Goal: Transaction & Acquisition: Purchase product/service

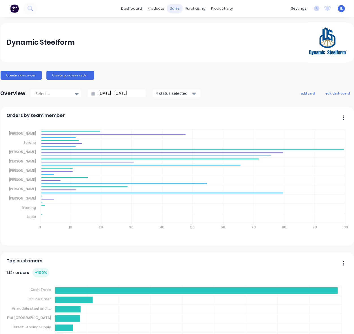
click at [171, 9] on div "sales" at bounding box center [175, 8] width 16 height 8
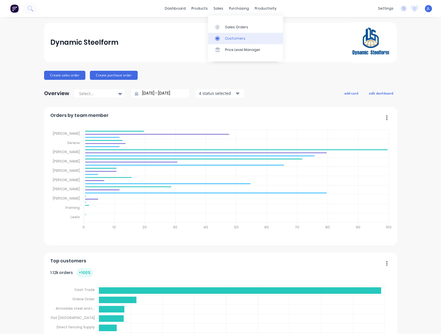
click at [235, 36] on div "Customers" at bounding box center [235, 38] width 20 height 5
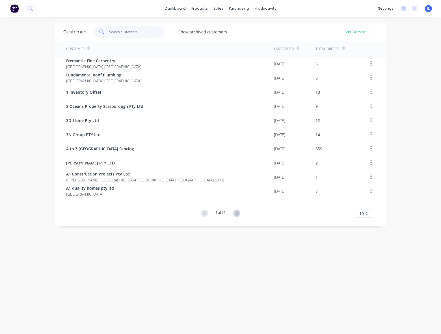
click at [128, 33] on input "text" at bounding box center [136, 31] width 55 height 11
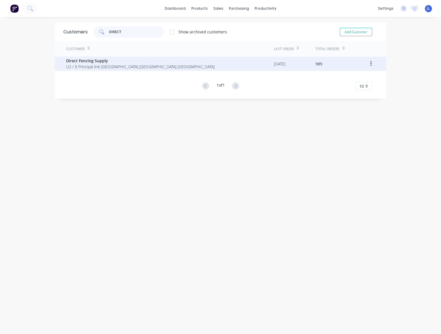
type input "DIRECT"
click at [108, 63] on span "Direct Fencing Supply" at bounding box center [140, 61] width 149 height 6
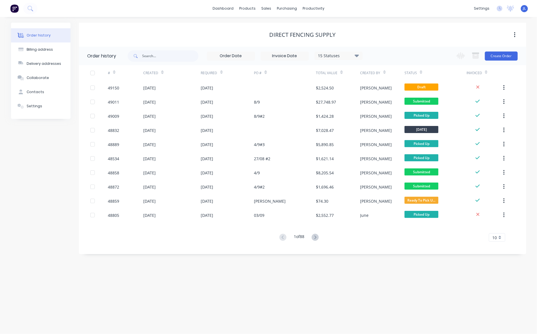
drag, startPoint x: 438, startPoint y: 40, endPoint x: 454, endPoint y: 47, distance: 17.0
click at [354, 42] on div "Direct Fencing Supply" at bounding box center [302, 35] width 447 height 24
click at [354, 54] on button "Create Order" at bounding box center [501, 55] width 33 height 9
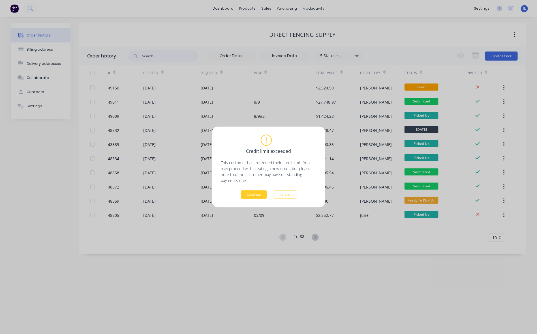
click at [249, 193] on button "Continue" at bounding box center [254, 194] width 26 height 8
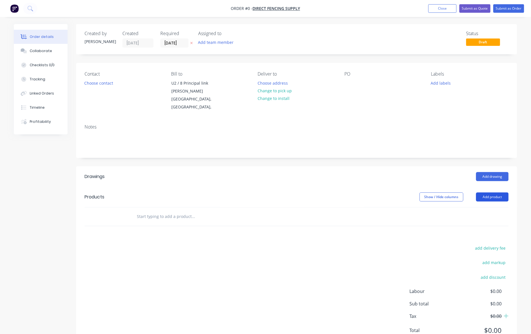
click at [354, 199] on button "Add product" at bounding box center [492, 196] width 33 height 9
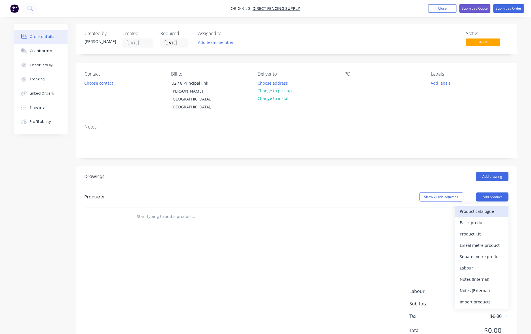
click at [354, 210] on div "Product catalogue" at bounding box center [482, 211] width 44 height 8
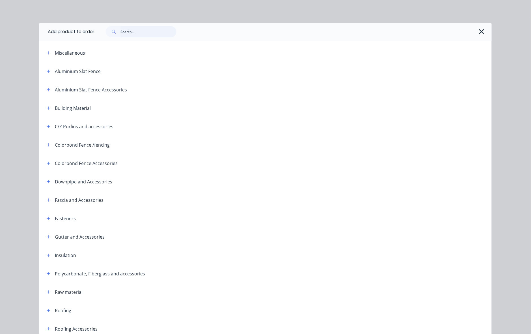
click at [149, 31] on input "text" at bounding box center [149, 31] width 56 height 11
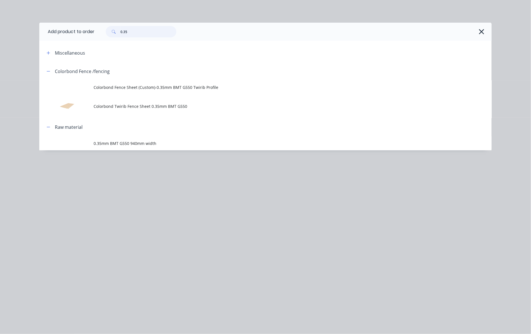
type input "0.35"
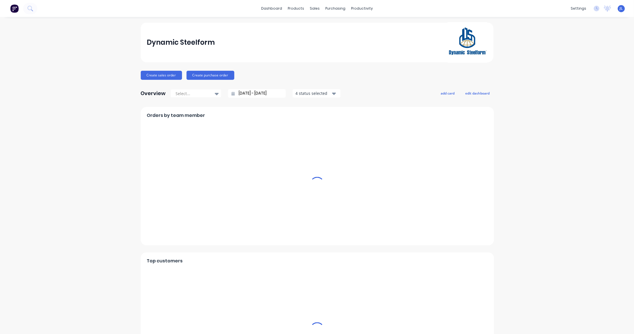
click at [310, 7] on div "sales" at bounding box center [315, 8] width 16 height 8
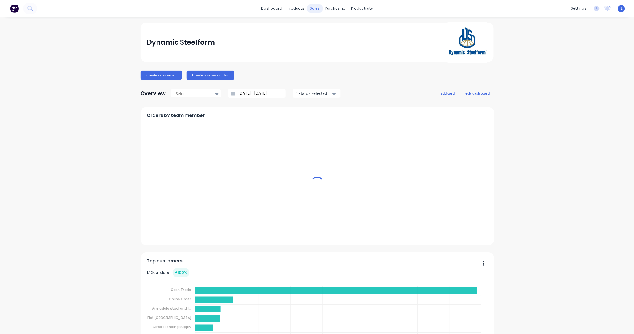
click at [315, 8] on div "sales" at bounding box center [315, 8] width 16 height 8
click at [314, 8] on div "sales" at bounding box center [315, 8] width 16 height 8
click at [313, 9] on div "sales" at bounding box center [315, 8] width 16 height 8
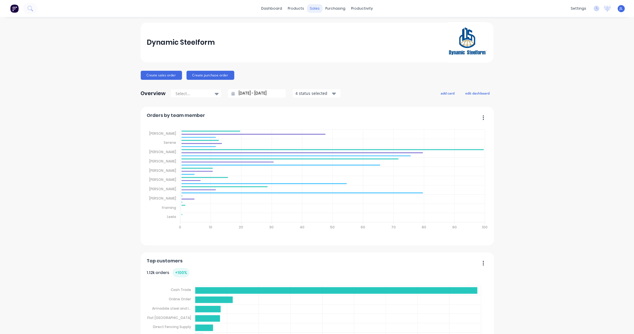
click at [310, 7] on div "sales" at bounding box center [315, 8] width 16 height 8
click at [310, 8] on div "sales" at bounding box center [315, 8] width 16 height 8
click at [321, 41] on link "Customers" at bounding box center [342, 38] width 75 height 11
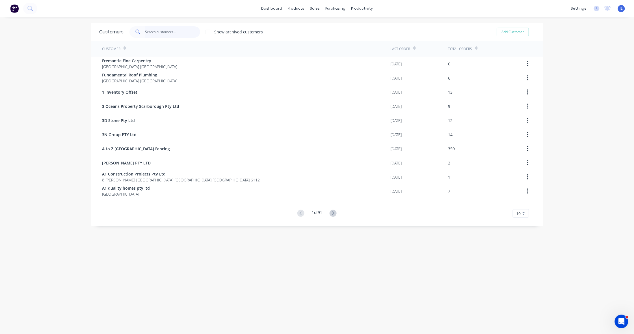
click at [162, 32] on input "text" at bounding box center [172, 31] width 55 height 11
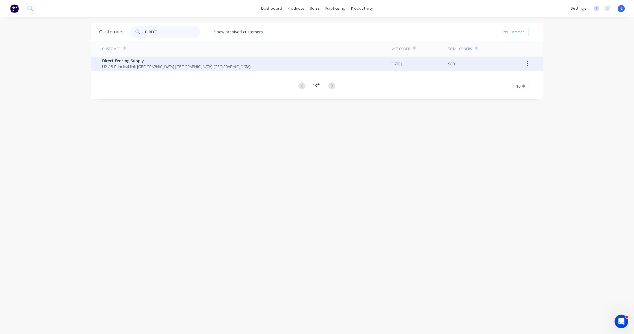
type input "DIRECT"
click at [153, 64] on span "U2 / 8 Principal link Malaga Western Australia Australia" at bounding box center [176, 67] width 149 height 6
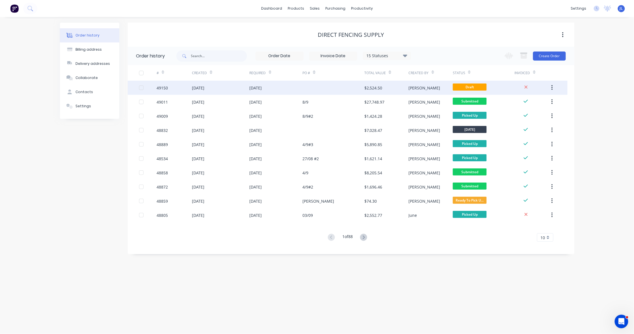
click at [406, 85] on div "$2,524.50" at bounding box center [387, 88] width 44 height 14
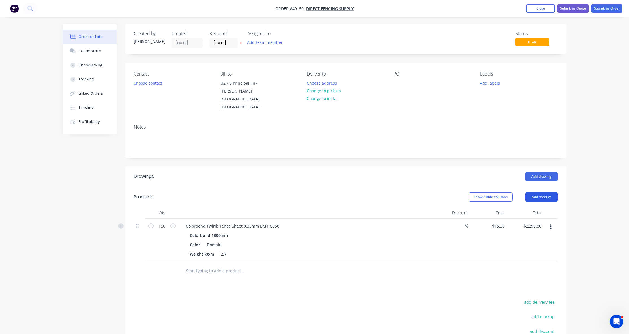
click at [533, 196] on button "Add product" at bounding box center [542, 196] width 33 height 9
click at [547, 195] on button "Add product" at bounding box center [542, 196] width 33 height 9
click at [547, 197] on button "Add product" at bounding box center [542, 196] width 33 height 9
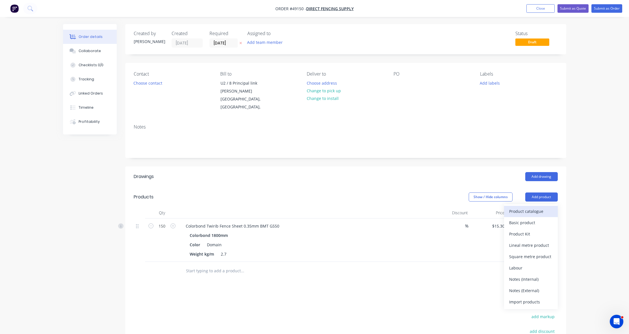
click at [545, 208] on div "Product catalogue" at bounding box center [531, 211] width 44 height 8
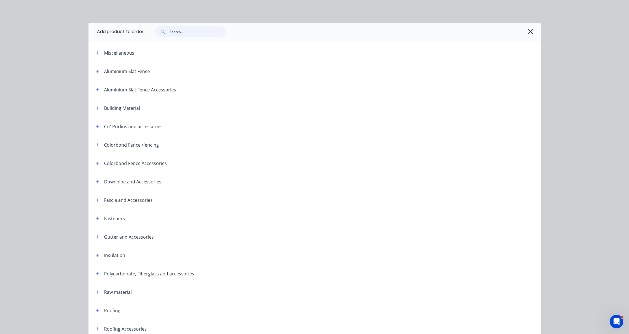
click at [182, 33] on input "text" at bounding box center [198, 31] width 56 height 11
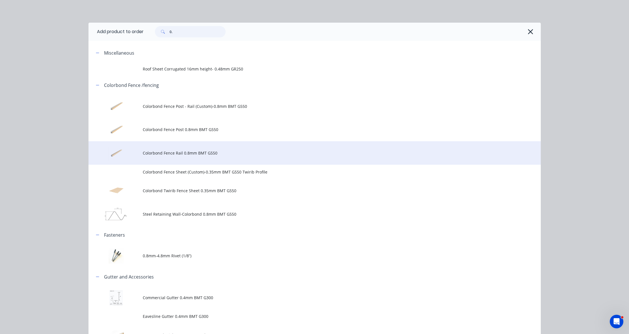
type input "0."
click at [175, 156] on td "Colorbond Fence Rail 0.8mm BMT G550" at bounding box center [342, 152] width 398 height 23
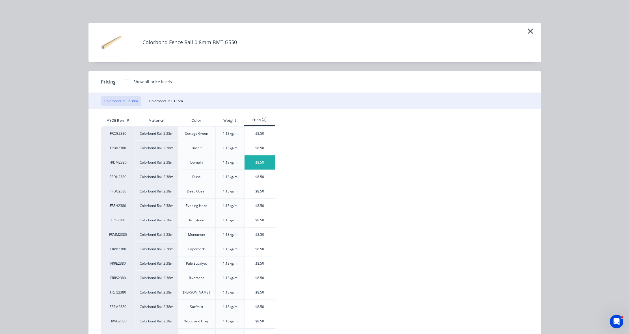
click at [261, 166] on div "$8.50" at bounding box center [260, 162] width 30 height 14
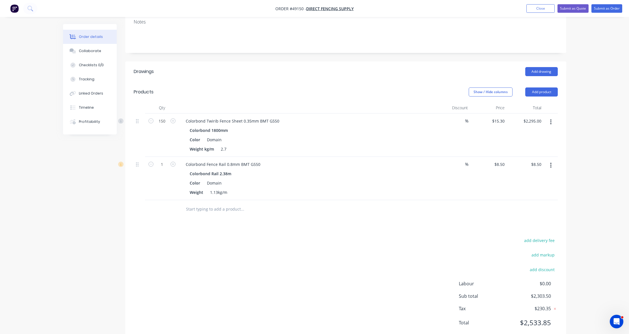
scroll to position [122, 0]
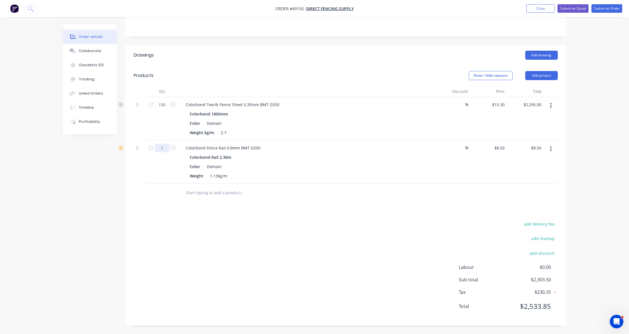
click at [166, 147] on input "1" at bounding box center [162, 148] width 15 height 8
type input "96"
type input "$816.00"
click at [346, 188] on div at bounding box center [266, 192] width 170 height 11
click at [541, 73] on button "Add product" at bounding box center [542, 75] width 33 height 9
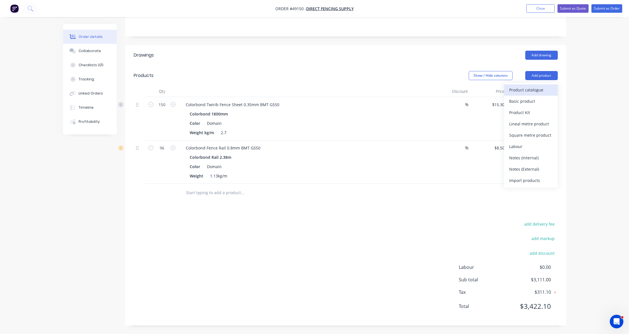
click at [537, 89] on div "Product catalogue" at bounding box center [531, 90] width 44 height 8
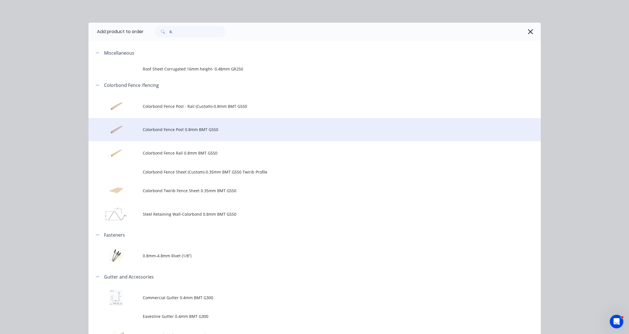
click at [223, 128] on span "Colorbond Fence Post 0.8mm BMT G550" at bounding box center [302, 129] width 319 height 6
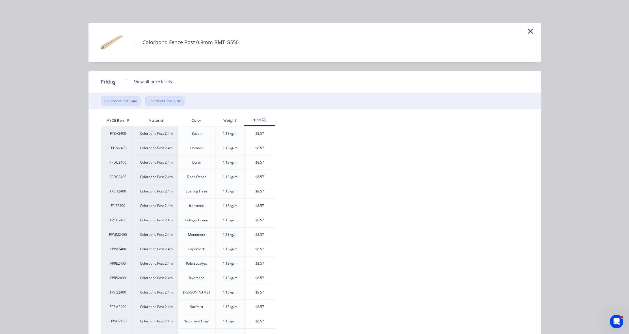
click at [169, 102] on button "Colorbond Post 2.7m" at bounding box center [165, 101] width 40 height 10
click at [255, 163] on div "$9.64" at bounding box center [260, 162] width 30 height 14
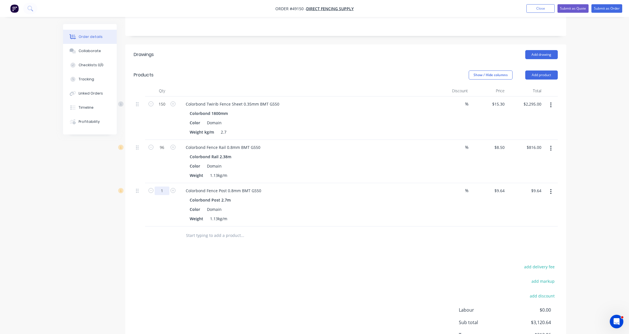
click at [166, 190] on input "1" at bounding box center [162, 190] width 15 height 8
type input "80"
type input "$771.20"
click at [323, 255] on div "Drawings Add drawing Products Show / Hide columns Add product Qty Discount Pric…" at bounding box center [345, 206] width 441 height 324
click at [549, 77] on button "Add product" at bounding box center [542, 74] width 33 height 9
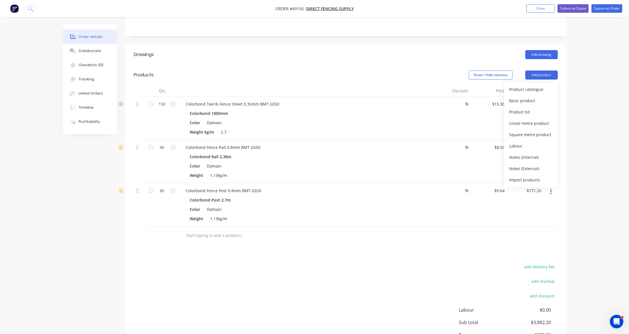
click at [546, 86] on div "Product catalogue" at bounding box center [531, 89] width 44 height 8
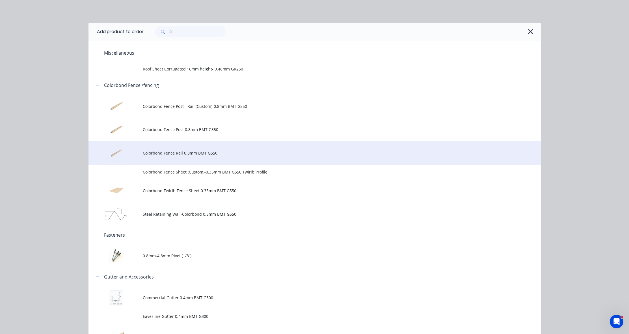
drag, startPoint x: 183, startPoint y: 150, endPoint x: 187, endPoint y: 140, distance: 11.4
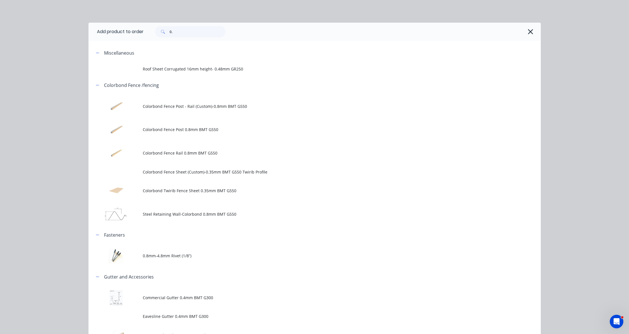
click at [182, 150] on span "Colorbond Fence Rail 0.8mm BMT G550" at bounding box center [302, 153] width 319 height 6
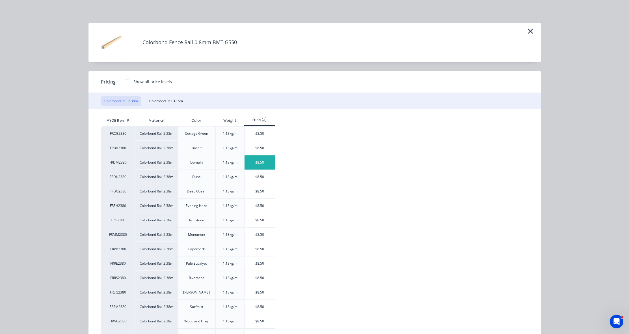
click at [257, 165] on div "$8.50" at bounding box center [260, 162] width 30 height 14
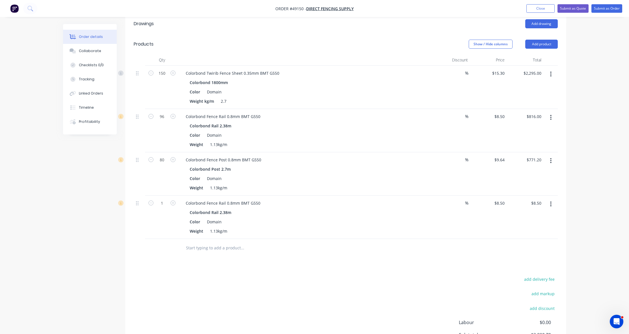
scroll to position [193, 0]
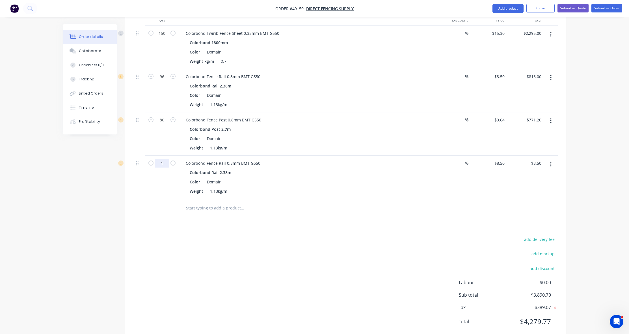
click at [164, 163] on input "1" at bounding box center [162, 163] width 15 height 8
type input "16"
type input "$136.00"
click at [281, 219] on div "Drawings Add drawing Products Show / Hide columns Add product Qty Discount Pric…" at bounding box center [345, 157] width 441 height 367
click at [508, 6] on button "Add product" at bounding box center [508, 8] width 31 height 9
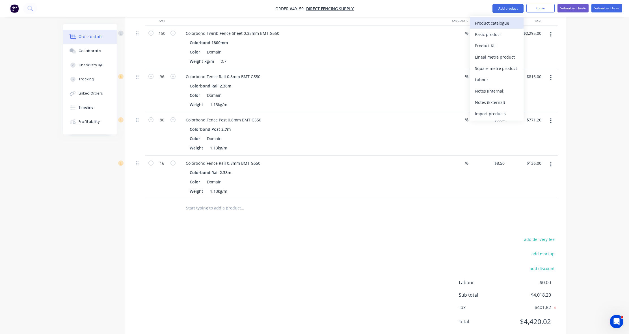
click at [502, 21] on div "Product catalogue" at bounding box center [497, 23] width 44 height 8
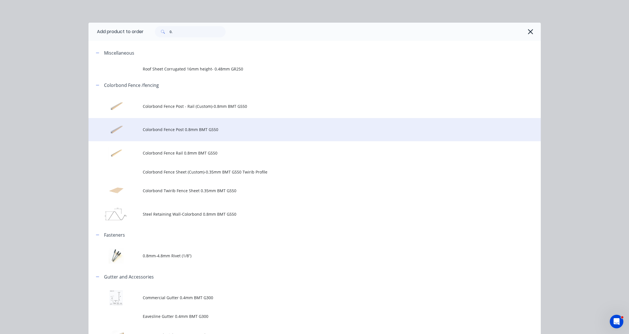
click at [184, 131] on span "Colorbond Fence Post 0.8mm BMT G550" at bounding box center [302, 129] width 319 height 6
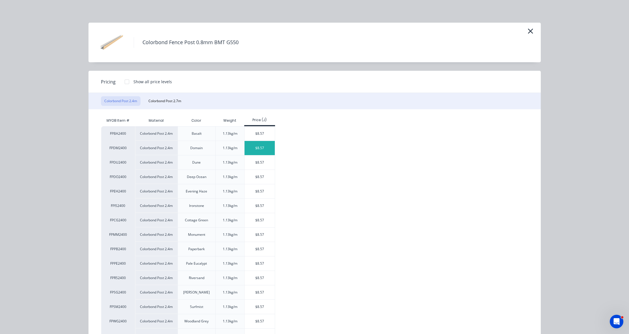
click at [257, 150] on div "$8.57" at bounding box center [260, 148] width 30 height 14
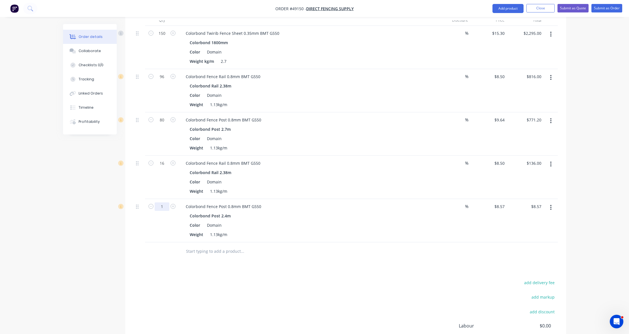
click at [167, 206] on input "1" at bounding box center [162, 206] width 15 height 8
type input "64"
type input "$548.48"
click at [283, 249] on input "text" at bounding box center [242, 251] width 113 height 11
click at [502, 8] on button "Add product" at bounding box center [508, 8] width 31 height 9
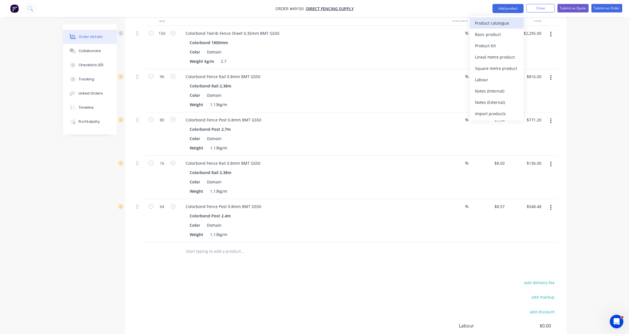
click at [503, 23] on div "Product catalogue" at bounding box center [497, 23] width 44 height 8
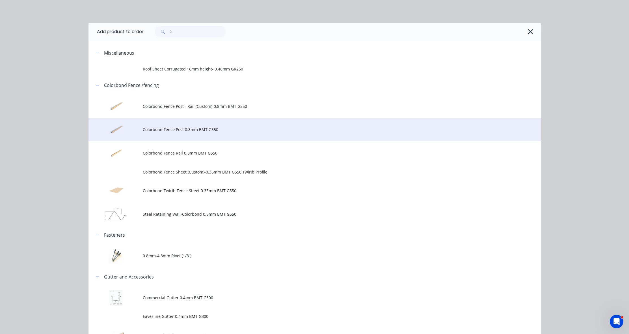
click at [199, 128] on span "Colorbond Fence Post 0.8mm BMT G550" at bounding box center [302, 129] width 319 height 6
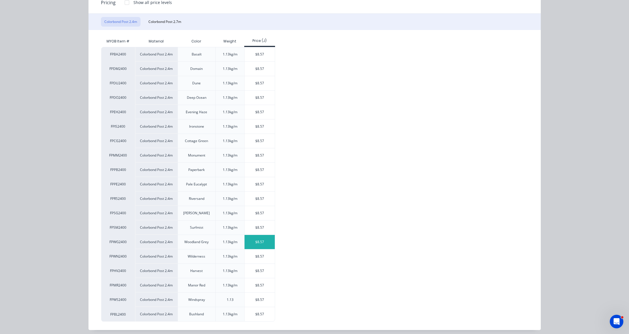
scroll to position [84, 0]
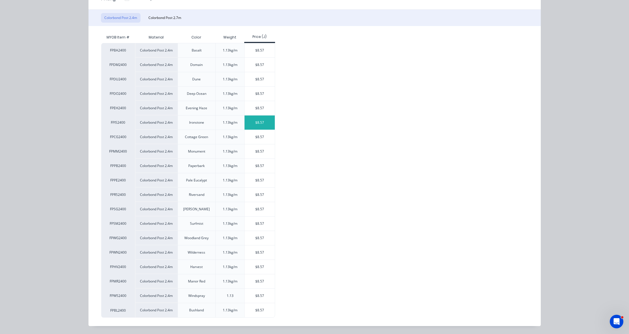
click at [262, 122] on div "$8.57" at bounding box center [260, 122] width 30 height 14
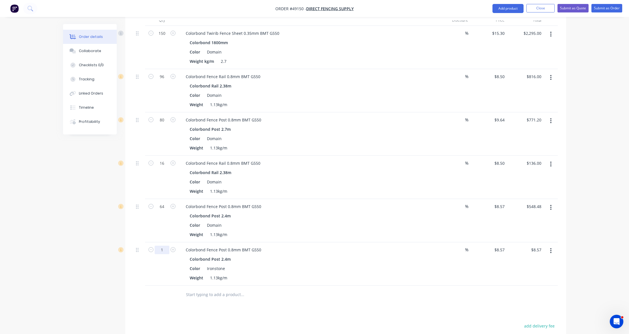
click at [167, 251] on input "1" at bounding box center [162, 250] width 15 height 8
type input "48"
type input "$411.36"
click at [385, 258] on div "Colorbond Post 2.4m" at bounding box center [306, 259] width 233 height 8
click at [510, 8] on button "Add product" at bounding box center [508, 8] width 31 height 9
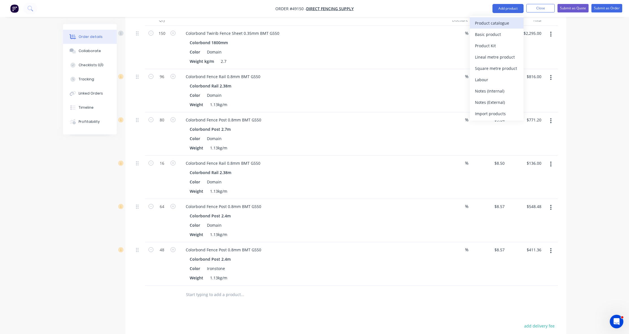
click at [504, 26] on div "Product catalogue" at bounding box center [497, 23] width 44 height 8
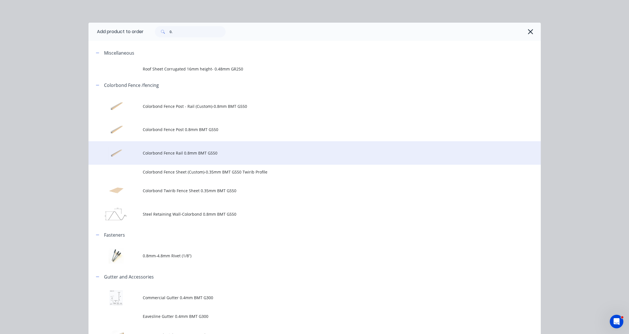
click at [218, 148] on td "Colorbond Fence Rail 0.8mm BMT G550" at bounding box center [342, 152] width 398 height 23
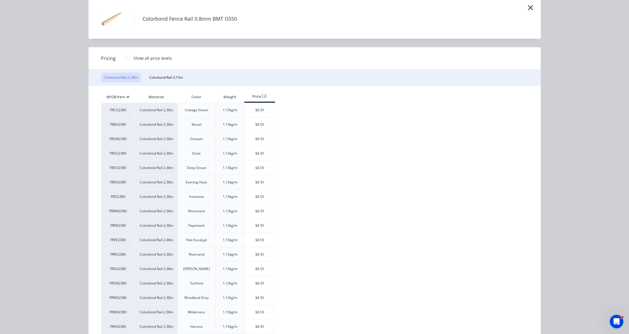
scroll to position [35, 0]
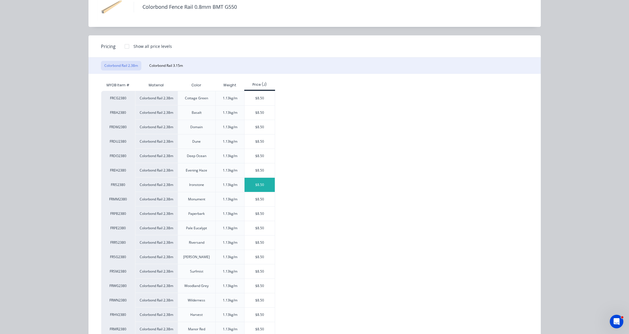
click at [263, 184] on div "$8.50" at bounding box center [260, 185] width 30 height 14
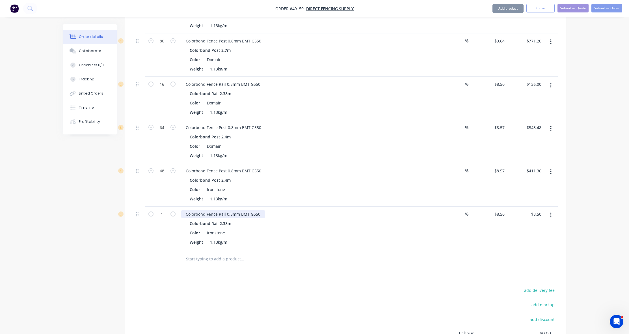
scroll to position [299, 0]
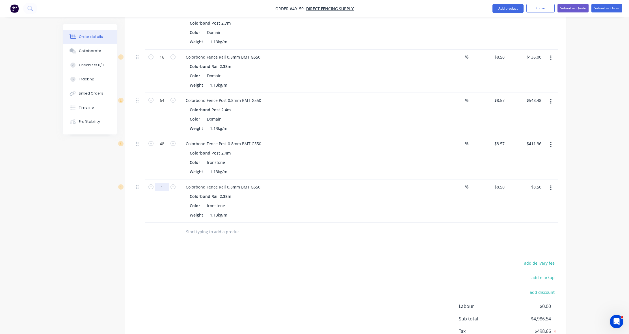
click at [168, 187] on input "1" at bounding box center [162, 187] width 15 height 8
type input "48"
type input "$408.00"
click at [390, 244] on div "Drawings Add drawing Products Show / Hide columns Add product Qty Discount Pric…" at bounding box center [345, 116] width 441 height 497
click at [519, 9] on button "Add product" at bounding box center [508, 8] width 31 height 9
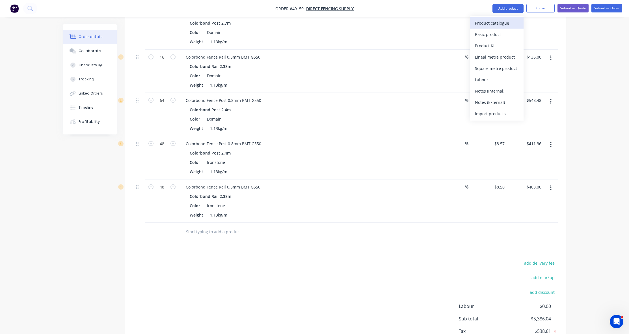
click at [513, 28] on button "Product catalogue" at bounding box center [497, 22] width 54 height 11
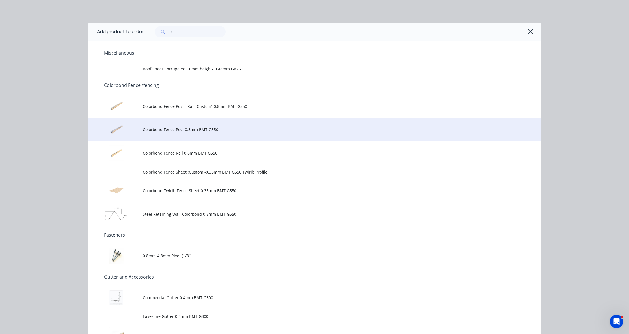
click at [185, 131] on span "Colorbond Fence Post 0.8mm BMT G550" at bounding box center [302, 129] width 319 height 6
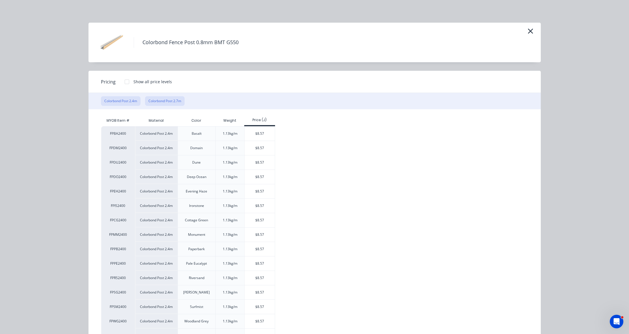
click at [163, 98] on button "Colorbond Post 2.7m" at bounding box center [165, 101] width 40 height 10
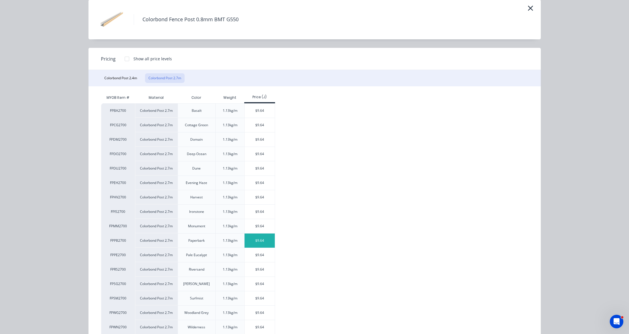
scroll to position [35, 0]
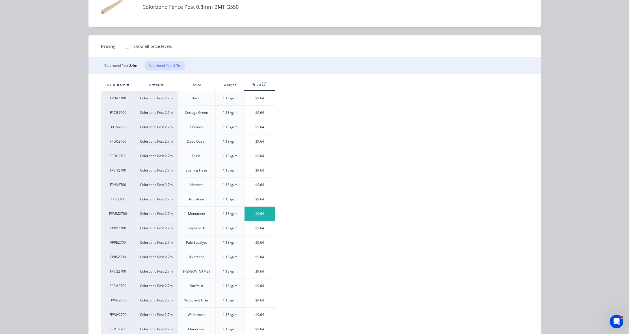
click at [257, 215] on div "$9.64" at bounding box center [260, 213] width 30 height 14
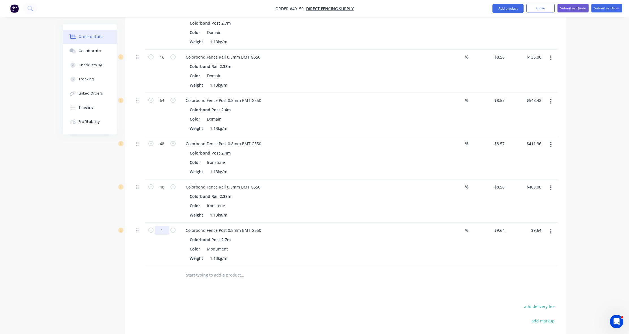
click at [164, 230] on input "1" at bounding box center [162, 230] width 15 height 8
type input "80"
click at [333, 269] on div at bounding box center [266, 274] width 170 height 11
type input "$771.20"
click at [510, 11] on button "Add product" at bounding box center [508, 8] width 31 height 9
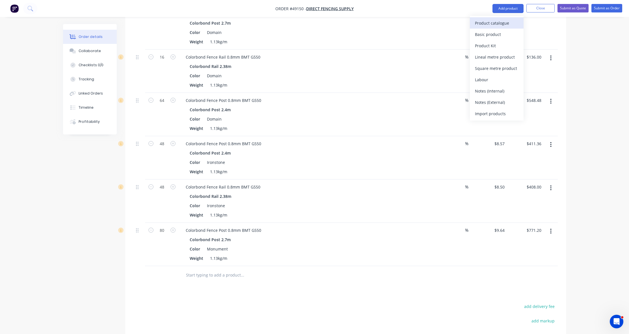
click at [504, 24] on div "Product catalogue" at bounding box center [497, 23] width 44 height 8
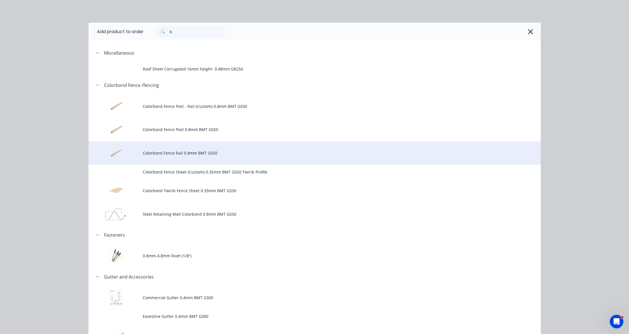
click at [175, 148] on td "Colorbond Fence Rail 0.8mm BMT G550" at bounding box center [342, 152] width 398 height 23
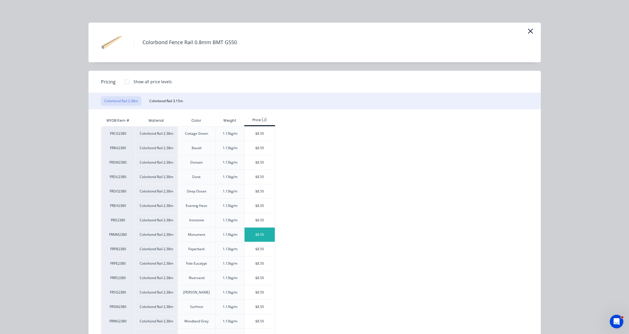
click at [265, 234] on div "$8.50" at bounding box center [260, 234] width 30 height 14
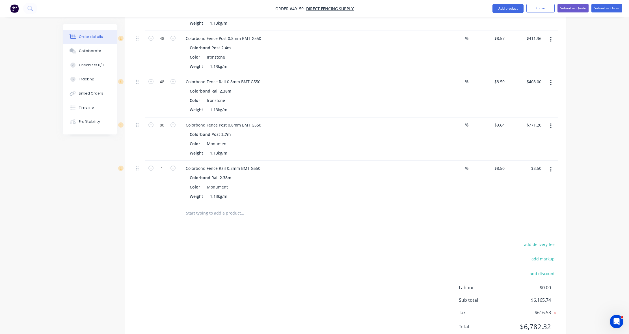
scroll to position [405, 0]
click at [170, 169] on button "button" at bounding box center [172, 167] width 7 height 6
type input "2"
type input "$17.00"
click at [167, 167] on input "2" at bounding box center [162, 167] width 15 height 8
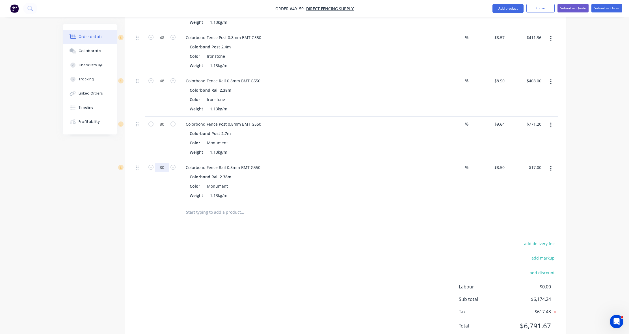
type input "80"
type input "$680.00"
click at [316, 215] on div at bounding box center [266, 211] width 170 height 11
click at [507, 5] on button "Add product" at bounding box center [508, 8] width 31 height 9
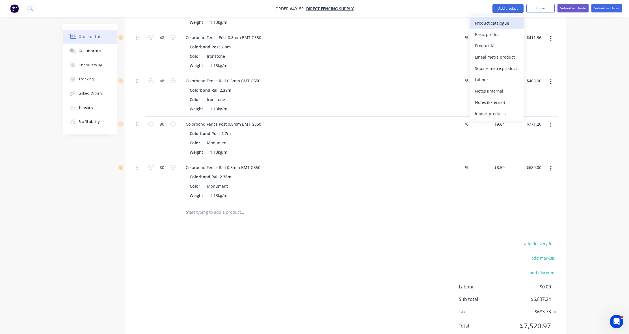
click at [498, 22] on div "Product catalogue" at bounding box center [497, 23] width 44 height 8
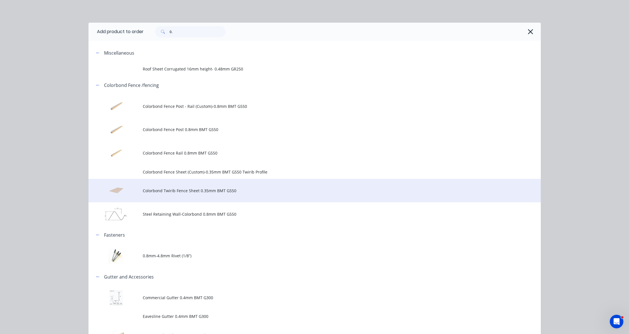
click at [180, 191] on span "Colorbond Twirib Fence Sheet 0.35mm BMT G550" at bounding box center [302, 191] width 319 height 6
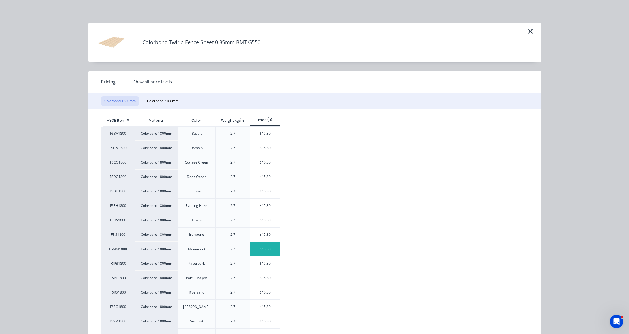
click at [268, 252] on div "$15.30" at bounding box center [265, 249] width 30 height 14
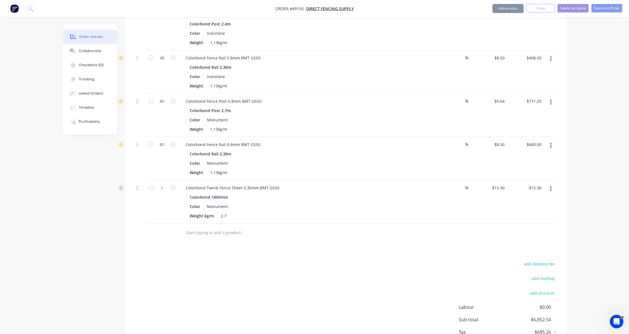
scroll to position [440, 0]
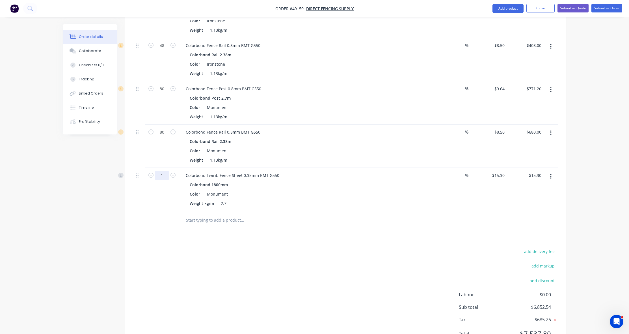
click at [167, 178] on input "1" at bounding box center [162, 175] width 15 height 8
type input "150"
type input "$2,295.00"
click at [283, 312] on div "add delivery fee add markup add discount Labour $0.00 Sub total $6,852.54 Tax $…" at bounding box center [346, 296] width 424 height 97
click at [508, 5] on button "Add product" at bounding box center [508, 8] width 31 height 9
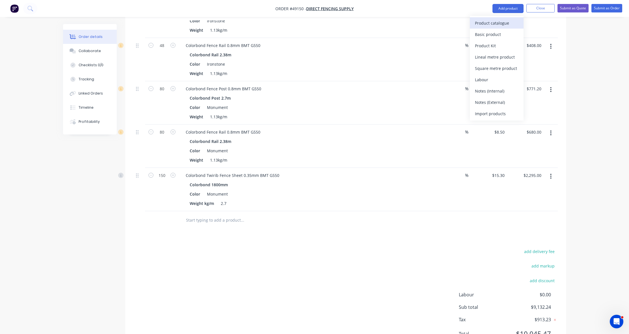
click at [499, 21] on div "Product catalogue" at bounding box center [497, 23] width 44 height 8
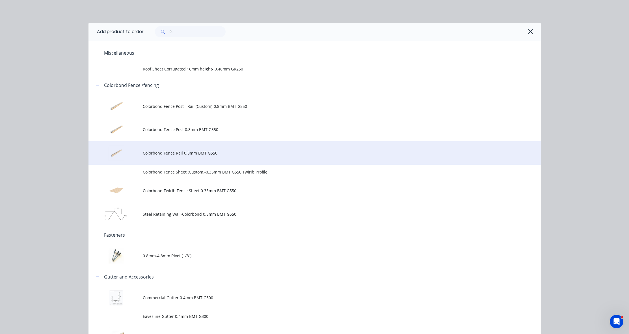
click at [203, 150] on span "Colorbond Fence Rail 0.8mm BMT G550" at bounding box center [302, 153] width 319 height 6
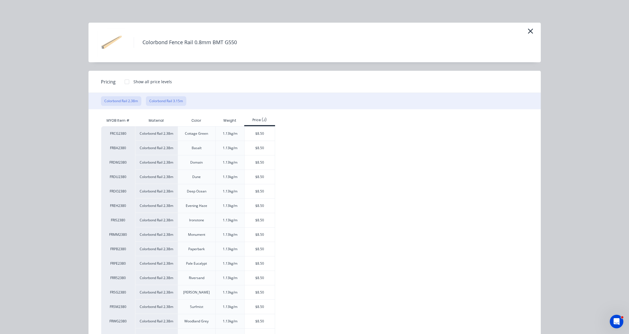
click at [167, 101] on button "Colorbond Rail 3.15m" at bounding box center [166, 101] width 40 height 10
click at [262, 159] on div "$11.25" at bounding box center [260, 162] width 30 height 14
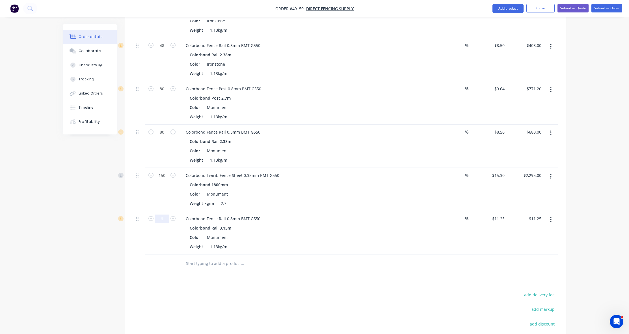
click at [169, 222] on input "1" at bounding box center [162, 218] width 15 height 8
type input "16"
type input "$180.00"
drag, startPoint x: 377, startPoint y: 260, endPoint x: 390, endPoint y: 238, distance: 25.7
click at [377, 260] on div at bounding box center [280, 263] width 199 height 11
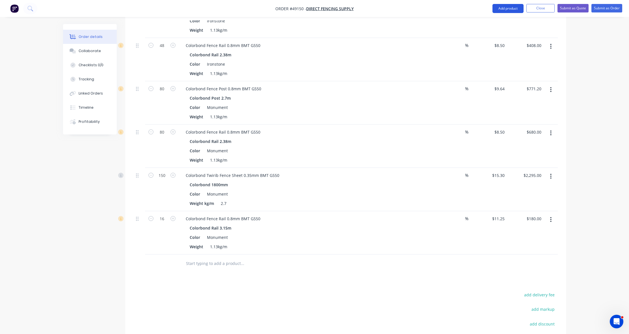
click at [508, 5] on button "Add product" at bounding box center [508, 8] width 31 height 9
click at [504, 21] on div "Product catalogue" at bounding box center [497, 23] width 44 height 8
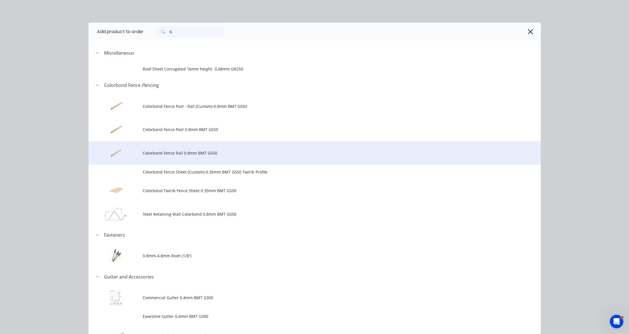
click at [189, 147] on td "Colorbond Fence Rail 0.8mm BMT G550" at bounding box center [342, 152] width 398 height 23
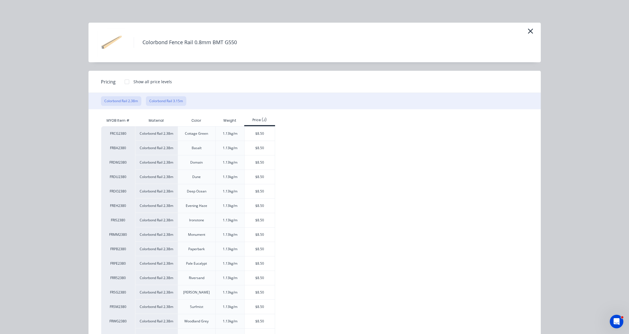
click at [156, 98] on button "Colorbond Rail 3.15m" at bounding box center [166, 101] width 40 height 10
click at [261, 306] on div "$11.25" at bounding box center [260, 307] width 30 height 14
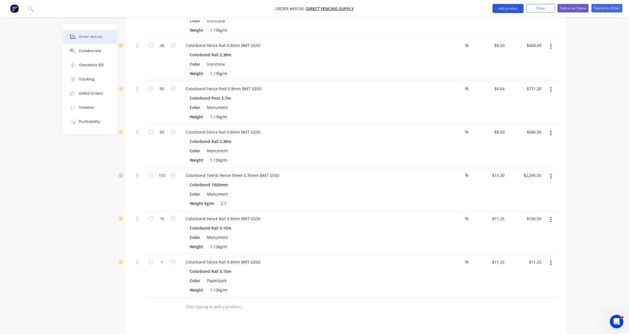
click at [508, 8] on button "Add product" at bounding box center [508, 8] width 31 height 9
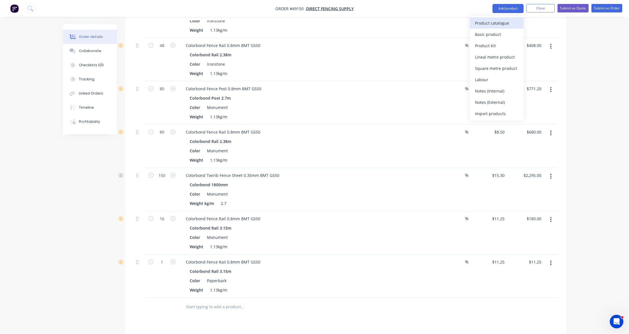
click at [504, 21] on div "Product catalogue" at bounding box center [497, 23] width 44 height 8
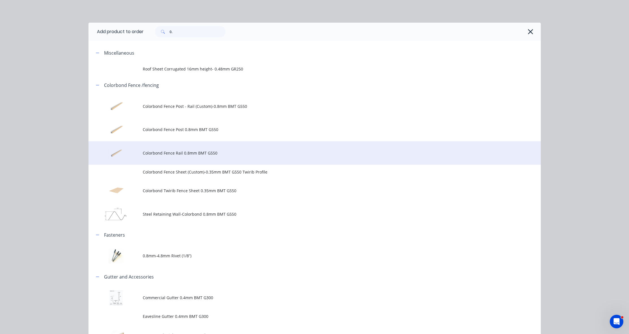
click at [206, 151] on span "Colorbond Fence Rail 0.8mm BMT G550" at bounding box center [302, 153] width 319 height 6
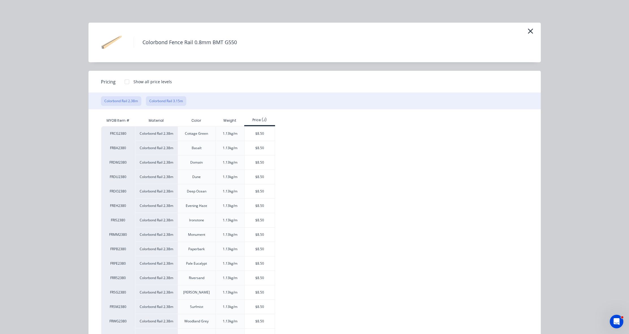
click at [168, 100] on button "Colorbond Rail 3.15m" at bounding box center [166, 101] width 40 height 10
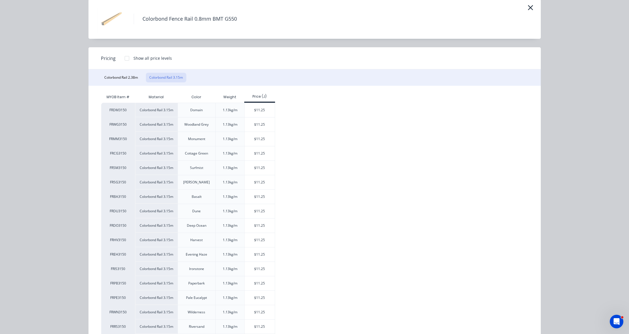
scroll to position [71, 0]
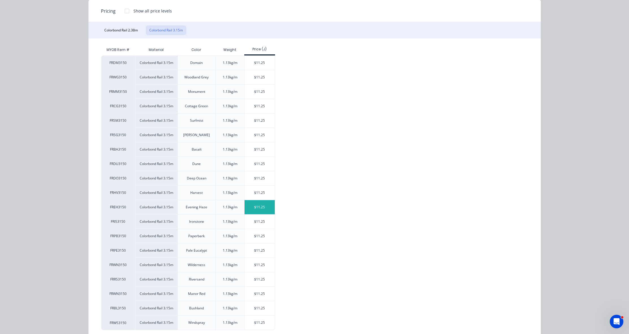
click at [266, 208] on div "$11.25" at bounding box center [260, 207] width 30 height 14
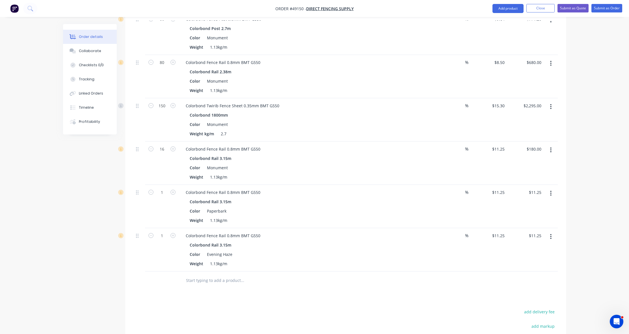
scroll to position [511, 0]
click at [168, 191] on input "1" at bounding box center [162, 191] width 15 height 8
type input "16"
type input "$180.00"
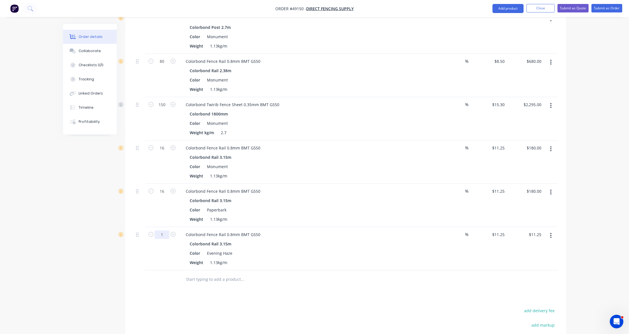
click at [167, 234] on input "1" at bounding box center [162, 234] width 15 height 8
type input "16"
type input "$180.00"
drag, startPoint x: 382, startPoint y: 277, endPoint x: 445, endPoint y: 172, distance: 122.2
click at [382, 277] on div at bounding box center [281, 279] width 204 height 18
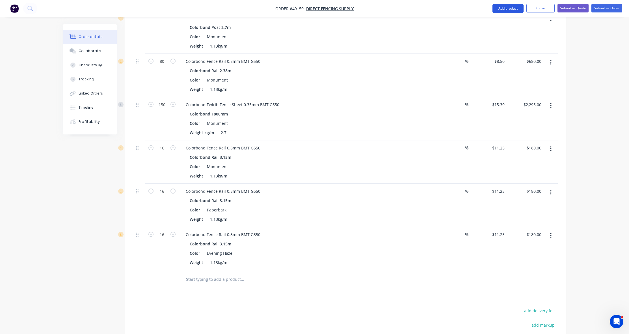
click at [509, 9] on button "Add product" at bounding box center [508, 8] width 31 height 9
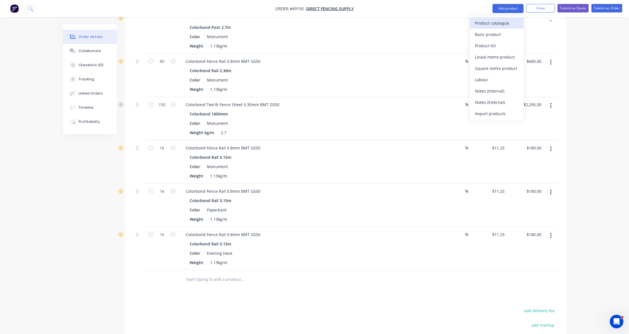
click at [504, 20] on div "Product catalogue" at bounding box center [497, 23] width 44 height 8
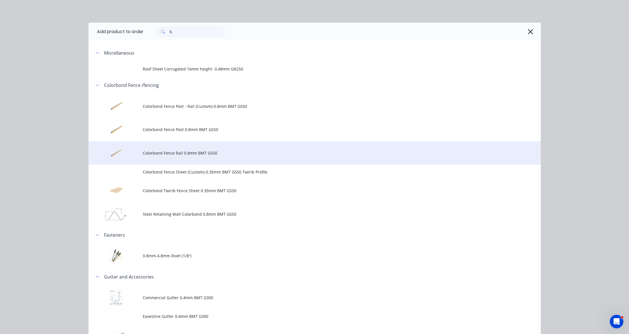
click at [175, 152] on span "Colorbond Fence Rail 0.8mm BMT G550" at bounding box center [302, 153] width 319 height 6
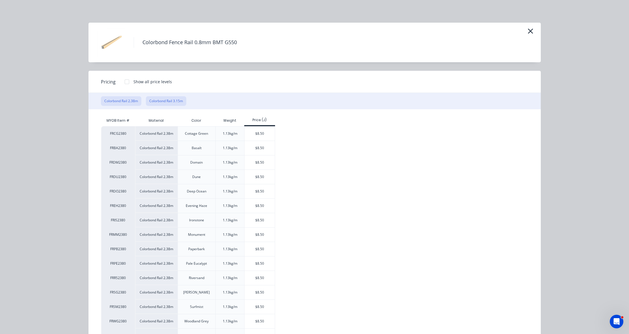
click at [165, 97] on button "Colorbond Rail 3.15m" at bounding box center [166, 101] width 40 height 10
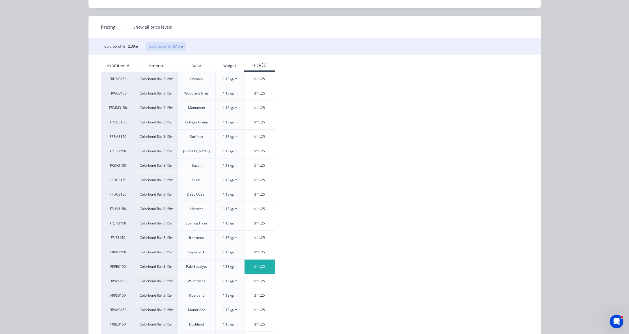
scroll to position [71, 0]
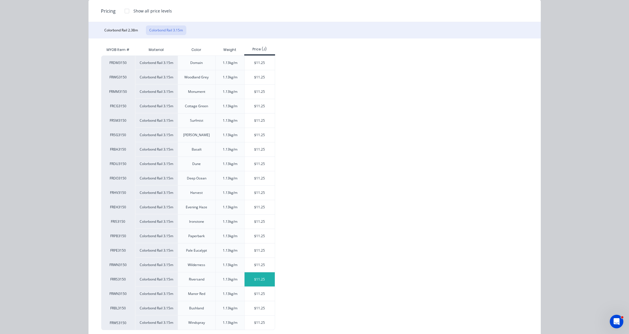
click at [263, 282] on div "$11.25" at bounding box center [260, 279] width 30 height 14
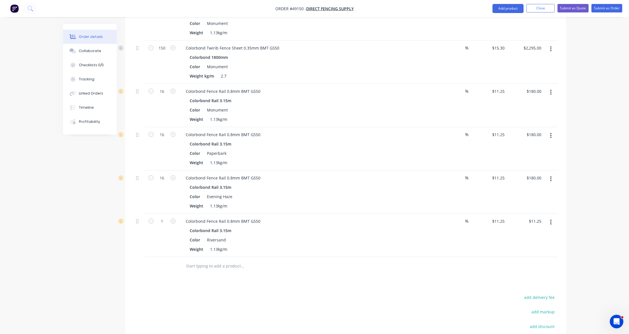
scroll to position [582, 0]
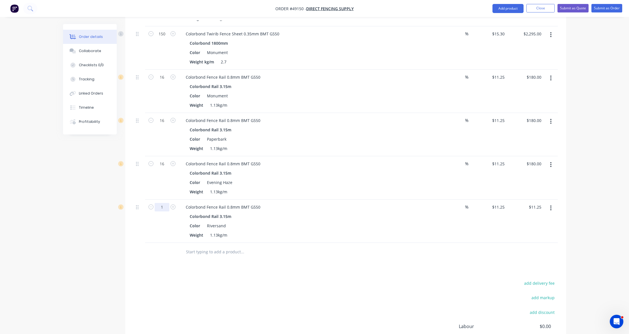
click at [166, 209] on input "1" at bounding box center [162, 207] width 15 height 8
type input "8"
type input "$90.00"
drag, startPoint x: 434, startPoint y: 268, endPoint x: 453, endPoint y: 198, distance: 72.6
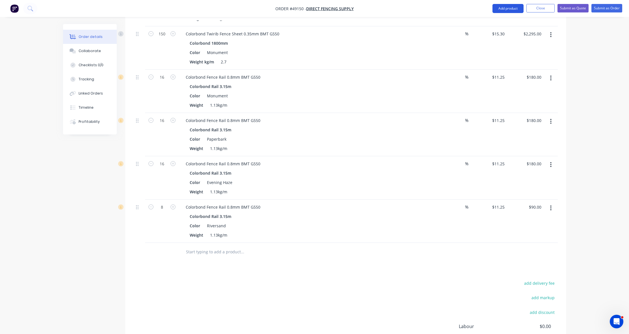
click at [503, 10] on button "Add product" at bounding box center [508, 8] width 31 height 9
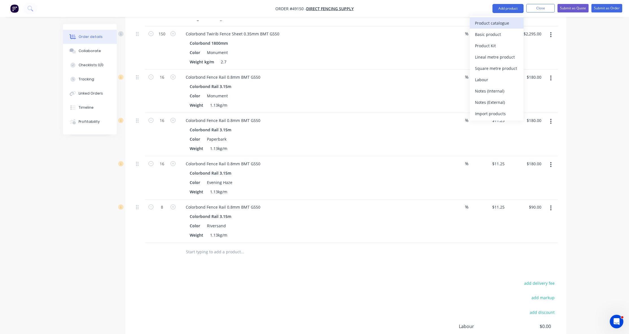
click at [501, 17] on button "Product catalogue" at bounding box center [497, 22] width 54 height 11
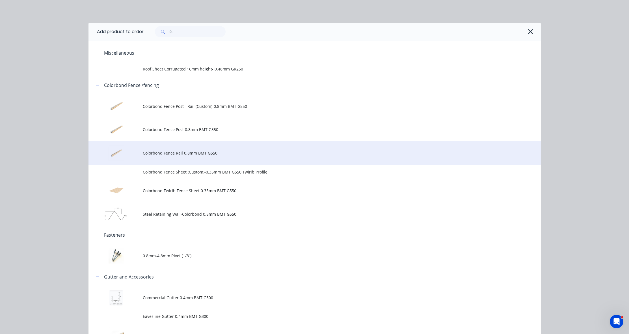
click at [183, 154] on span "Colorbond Fence Rail 0.8mm BMT G550" at bounding box center [302, 153] width 319 height 6
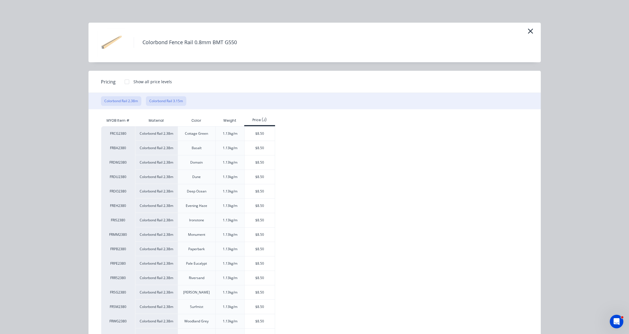
click at [165, 100] on button "Colorbond Rail 3.15m" at bounding box center [166, 101] width 40 height 10
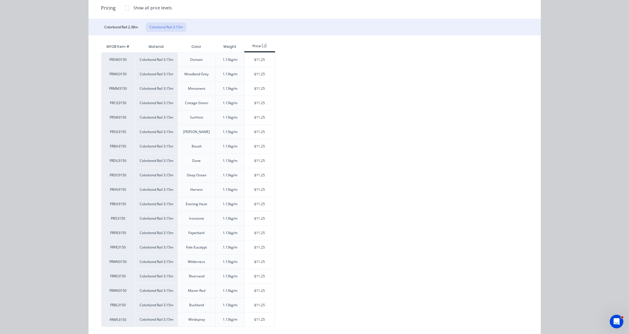
scroll to position [84, 0]
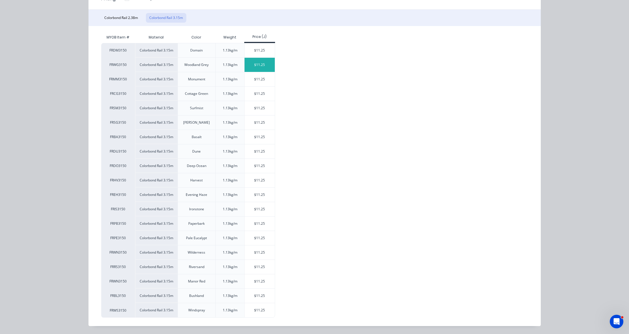
click at [265, 64] on div "$11.25" at bounding box center [260, 65] width 30 height 14
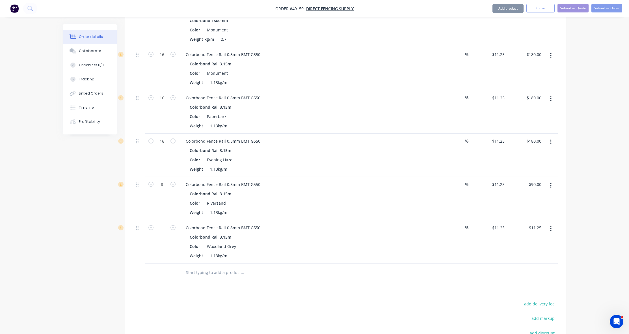
scroll to position [617, 0]
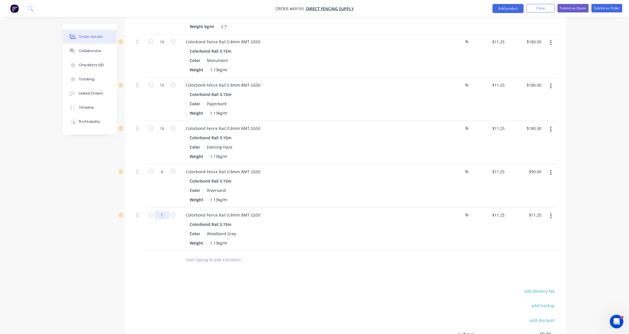
click at [165, 214] on input "1" at bounding box center [162, 215] width 15 height 8
type input "16"
type input "$180.00"
drag, startPoint x: 391, startPoint y: 272, endPoint x: 412, endPoint y: 225, distance: 51.8
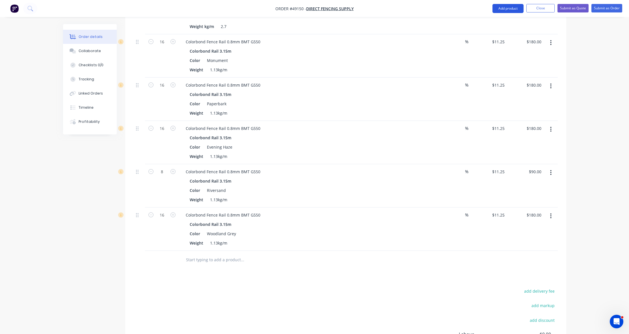
click at [510, 8] on button "Add product" at bounding box center [508, 8] width 31 height 9
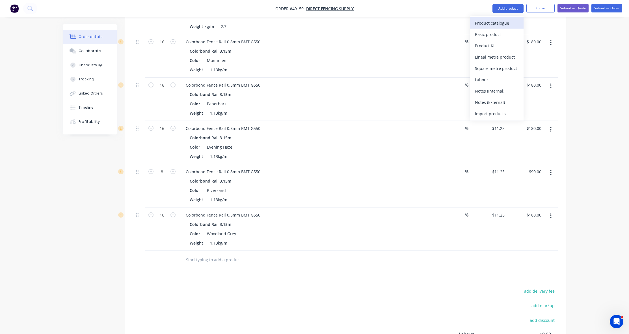
click at [504, 23] on div "Product catalogue" at bounding box center [497, 23] width 44 height 8
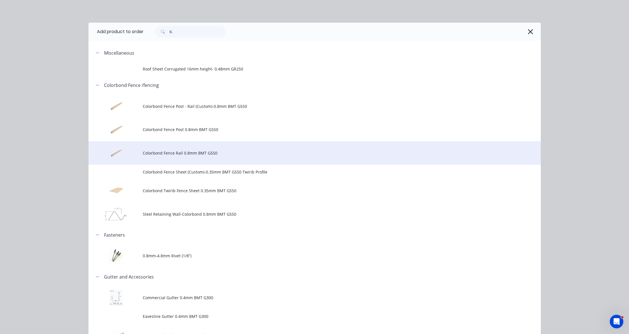
click at [189, 156] on span "Colorbond Fence Rail 0.8mm BMT G550" at bounding box center [302, 153] width 319 height 6
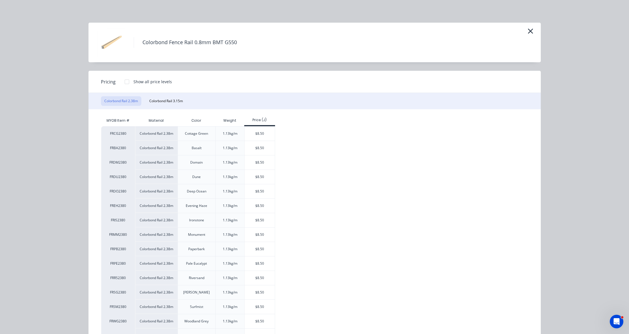
click at [164, 95] on div "Colorbond Rail 2.38m Colorbond Rail 3.15m" at bounding box center [315, 101] width 453 height 16
click at [164, 101] on button "Colorbond Rail 3.15m" at bounding box center [166, 101] width 40 height 10
click at [259, 222] on div "$11.25" at bounding box center [260, 220] width 30 height 14
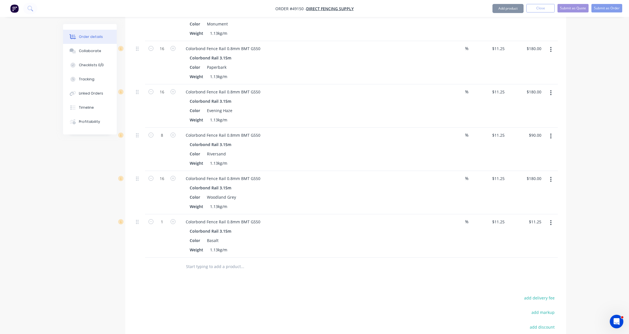
scroll to position [688, 0]
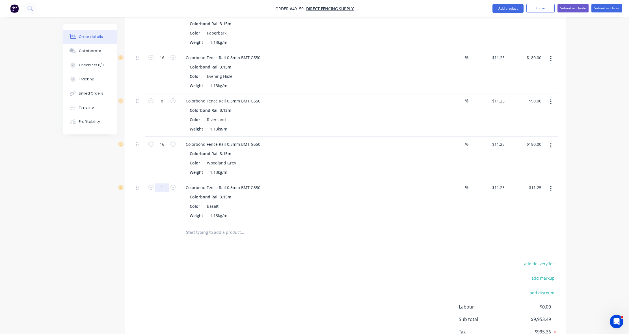
click at [163, 187] on input "1" at bounding box center [162, 187] width 15 height 8
type input "16"
type input "$180.00"
drag, startPoint x: 291, startPoint y: 246, endPoint x: 297, endPoint y: 241, distance: 8.1
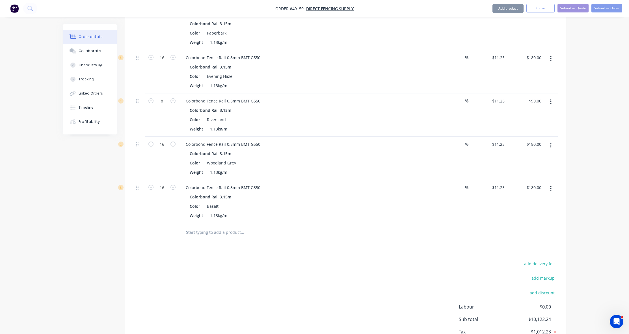
drag, startPoint x: 299, startPoint y: 238, endPoint x: 301, endPoint y: 232, distance: 7.0
click at [299, 238] on div at bounding box center [281, 232] width 204 height 18
click at [301, 232] on div at bounding box center [266, 232] width 170 height 11
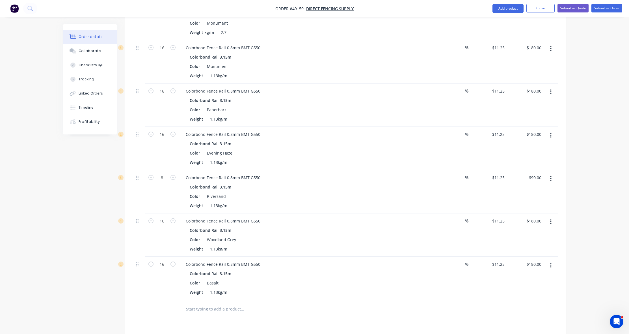
scroll to position [657, 0]
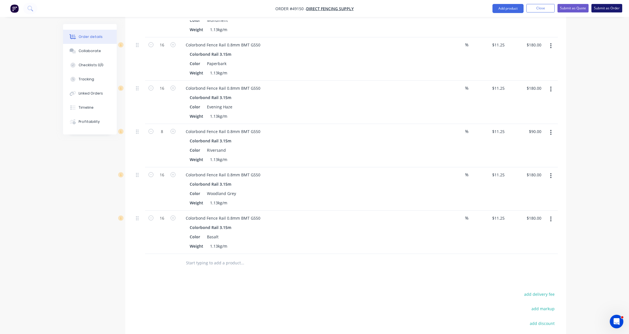
click at [610, 12] on button "Submit as Order" at bounding box center [607, 8] width 31 height 8
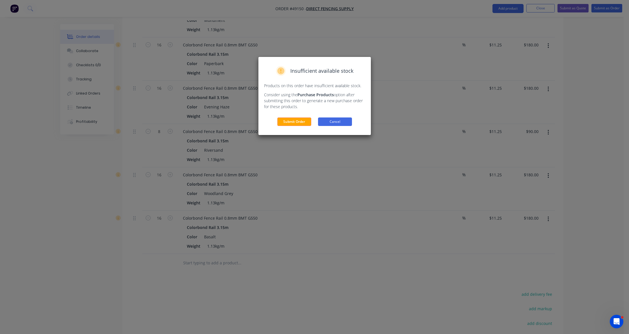
click at [324, 121] on button "Cancel" at bounding box center [335, 121] width 34 height 8
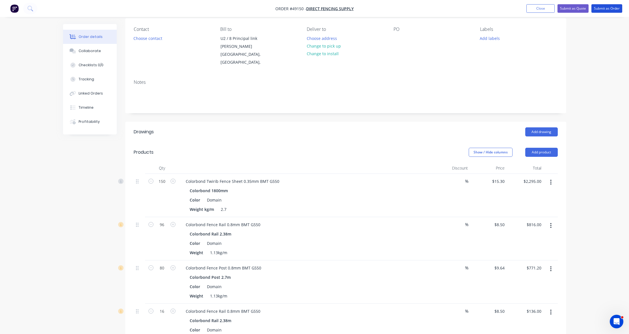
scroll to position [0, 0]
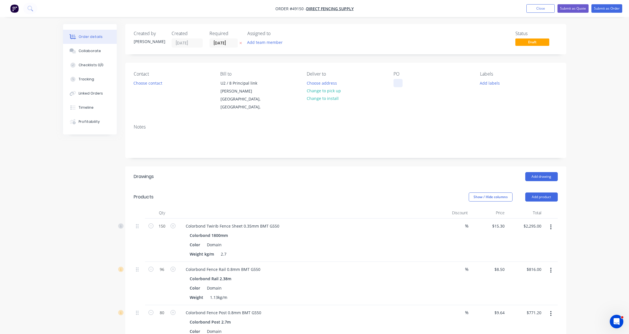
click at [397, 84] on div at bounding box center [398, 83] width 9 height 8
click at [603, 9] on button "Submit as Order" at bounding box center [607, 8] width 31 height 8
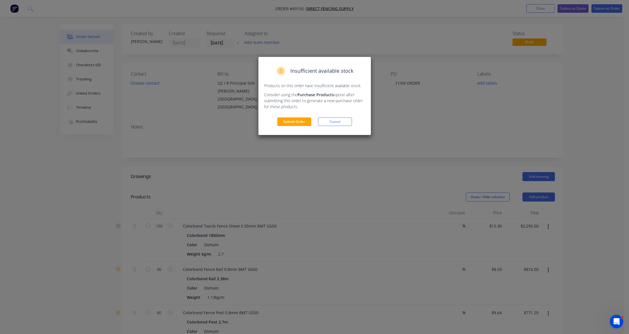
click at [296, 126] on div "Insufficient available stock Products on this order have insufficient available…" at bounding box center [315, 96] width 113 height 78
click at [291, 122] on button "Submit Order" at bounding box center [294, 121] width 34 height 8
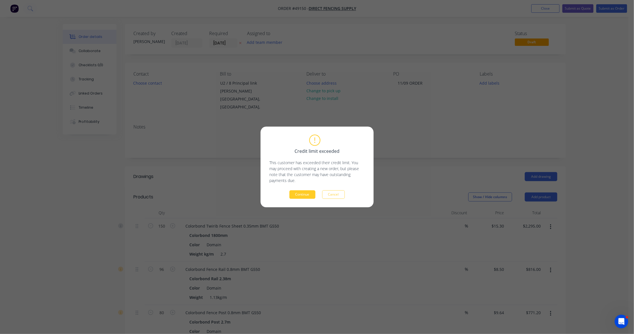
click at [304, 194] on button "Continue" at bounding box center [303, 194] width 26 height 8
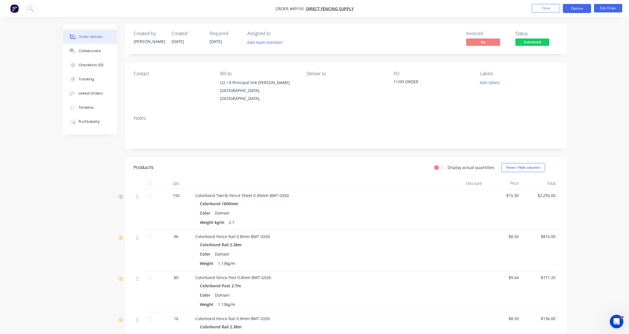
click at [574, 8] on button "Options" at bounding box center [577, 8] width 28 height 9
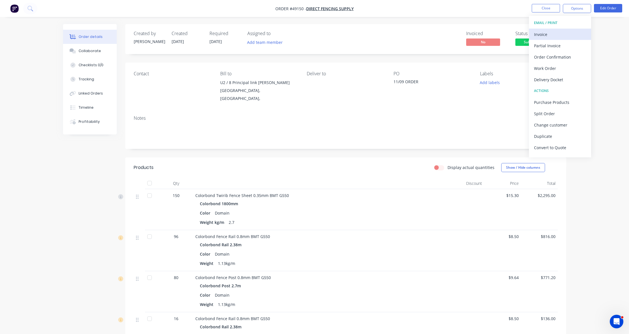
click at [554, 35] on div "Invoice" at bounding box center [560, 34] width 52 height 8
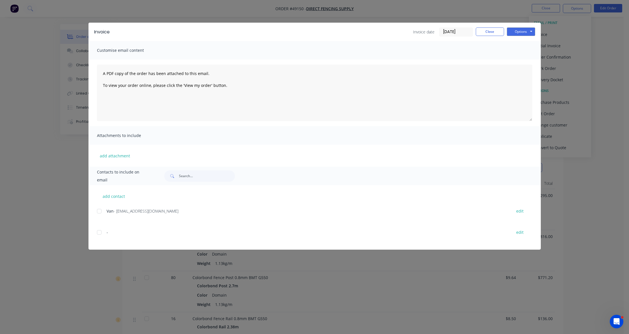
drag, startPoint x: 99, startPoint y: 211, endPoint x: 298, endPoint y: 135, distance: 212.8
click at [99, 211] on div at bounding box center [99, 210] width 11 height 11
click at [530, 32] on button "Options" at bounding box center [521, 31] width 28 height 8
click at [522, 57] on button "Email" at bounding box center [525, 60] width 36 height 9
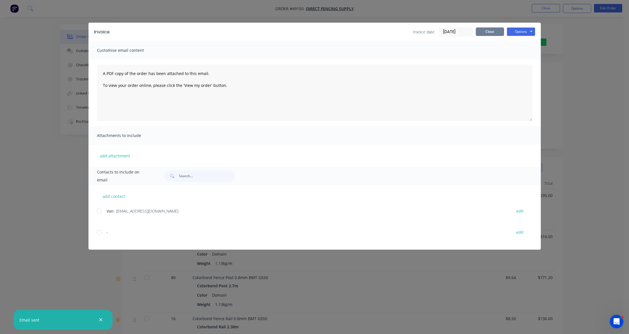
click at [497, 30] on button "Close" at bounding box center [490, 31] width 28 height 8
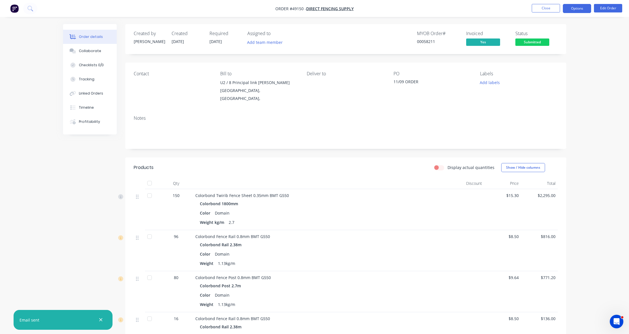
click at [569, 11] on button "Options" at bounding box center [577, 8] width 28 height 9
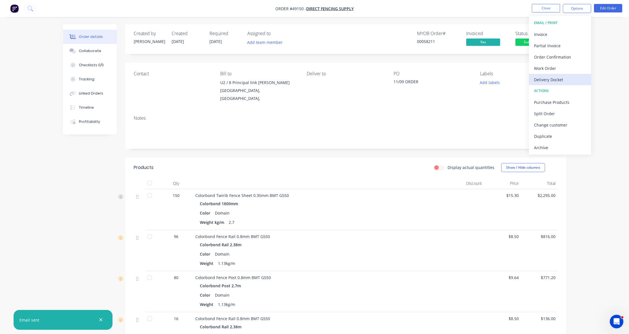
click at [565, 78] on div "Delivery Docket" at bounding box center [560, 80] width 52 height 8
click at [564, 56] on div "Without pricing" at bounding box center [560, 57] width 52 height 8
drag, startPoint x: 33, startPoint y: 21, endPoint x: 133, endPoint y: 46, distance: 103.5
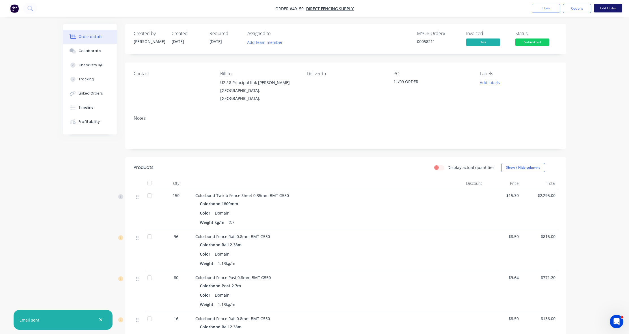
click at [607, 8] on button "Edit Order" at bounding box center [608, 8] width 28 height 8
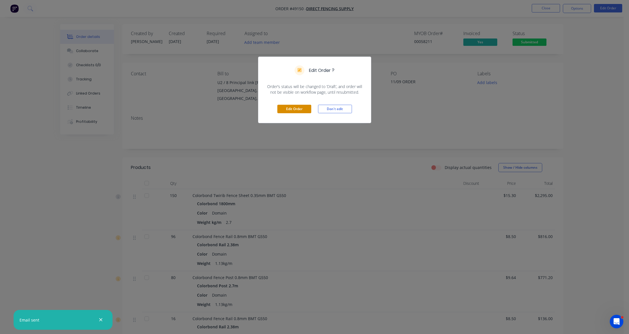
click at [305, 107] on button "Edit Order" at bounding box center [294, 109] width 34 height 8
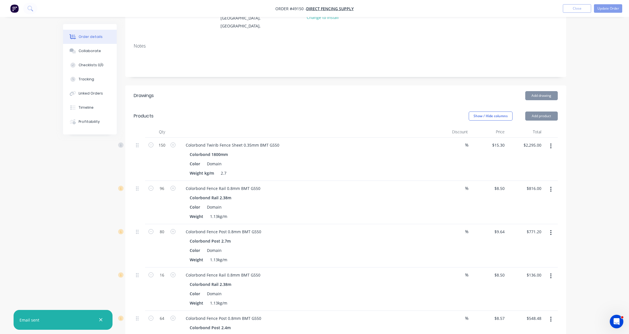
scroll to position [106, 0]
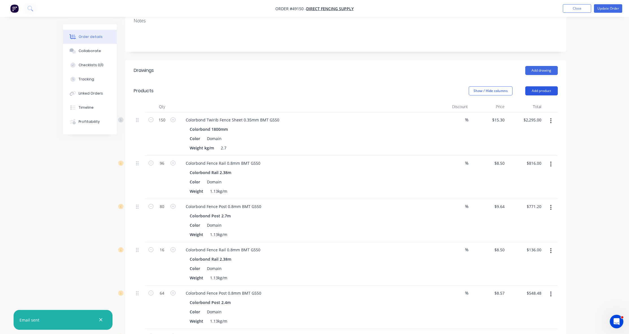
click at [546, 92] on button "Add product" at bounding box center [542, 90] width 33 height 9
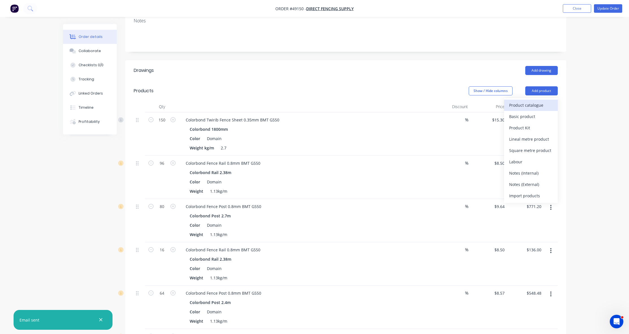
click at [542, 102] on div "Product catalogue" at bounding box center [531, 105] width 44 height 8
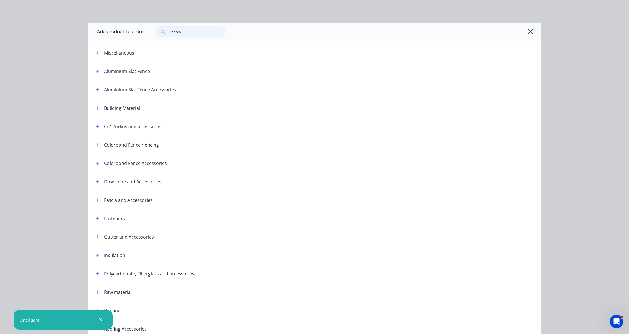
click at [190, 36] on input "text" at bounding box center [198, 31] width 56 height 11
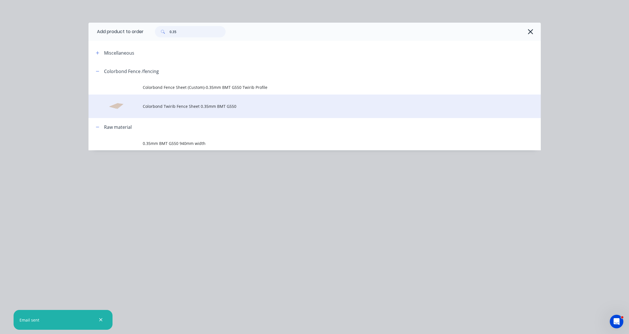
type input "0.35"
click at [200, 106] on span "Colorbond Twirib Fence Sheet 0.35mm BMT G550" at bounding box center [302, 106] width 319 height 6
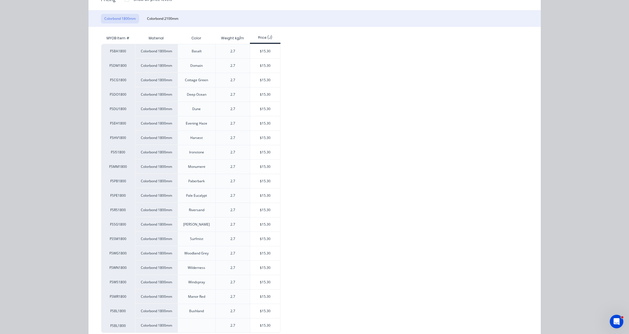
scroll to position [98, 0]
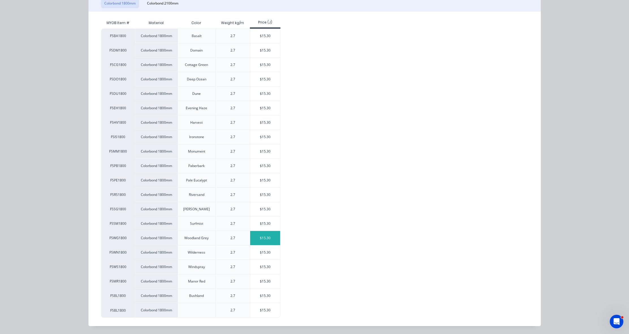
click at [266, 242] on div "$15.30" at bounding box center [265, 238] width 30 height 14
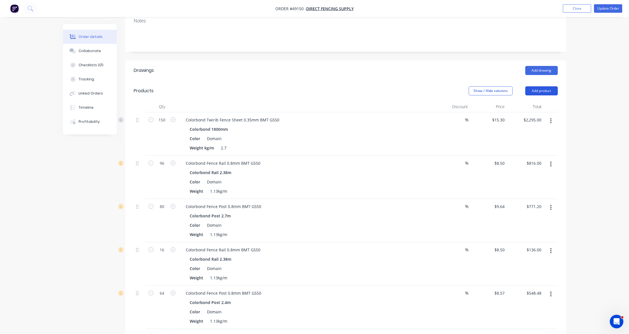
click at [549, 88] on button "Add product" at bounding box center [542, 90] width 33 height 9
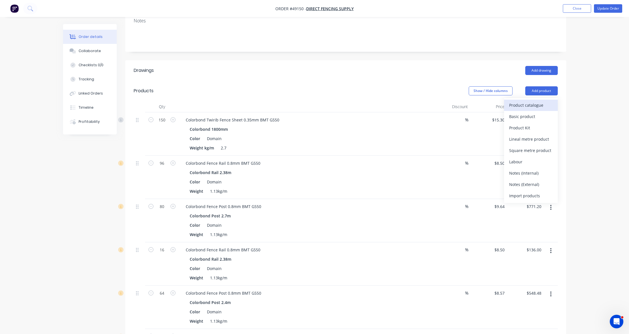
click at [544, 103] on div "Product catalogue" at bounding box center [531, 105] width 44 height 8
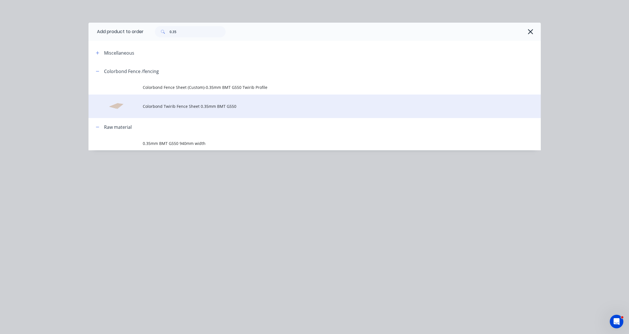
click at [233, 103] on span "Colorbond Twirib Fence Sheet 0.35mm BMT G550" at bounding box center [302, 106] width 319 height 6
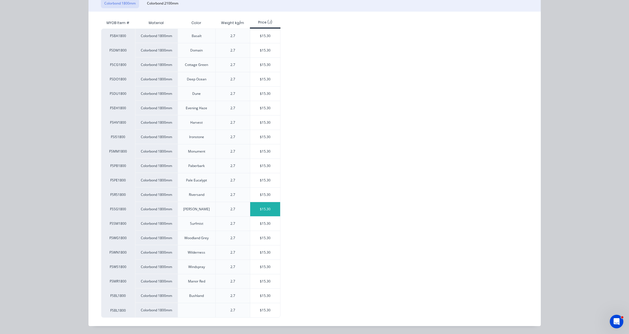
click at [255, 210] on div "$15.30" at bounding box center [265, 209] width 30 height 14
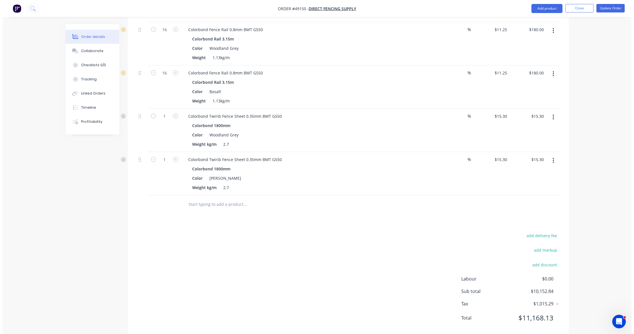
scroll to position [813, 0]
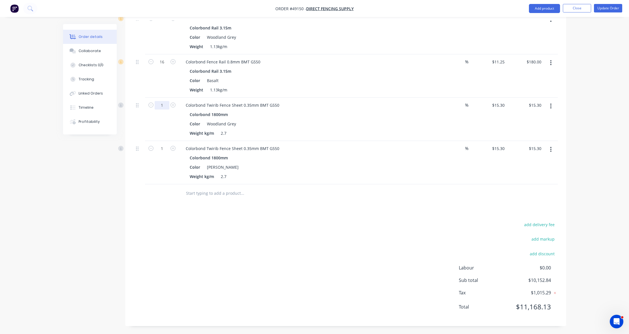
click at [165, 103] on input "1" at bounding box center [162, 105] width 15 height 8
type input "150"
type input "$2,295.00"
click at [169, 147] on button "button" at bounding box center [172, 148] width 7 height 6
type input "2"
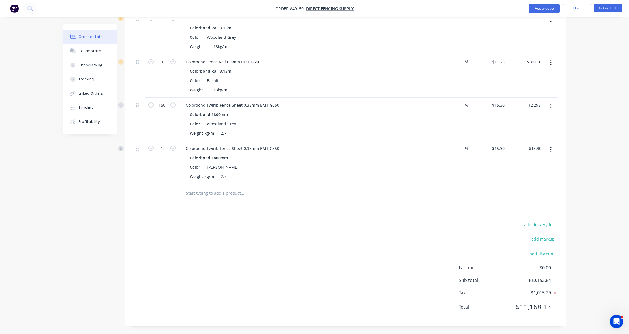
type input "$30.60"
click at [168, 147] on input "2" at bounding box center [162, 148] width 15 height 8
type input "150"
type input "$2,295.00"
click at [296, 199] on input "text" at bounding box center [242, 193] width 113 height 11
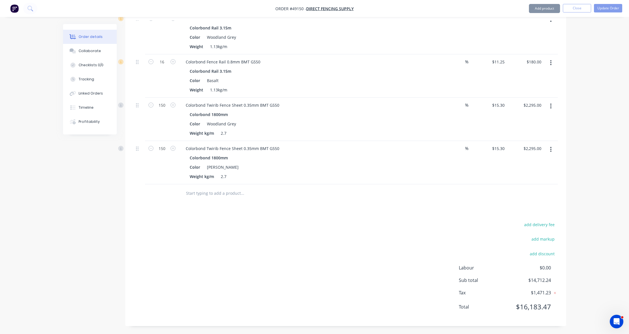
drag, startPoint x: 299, startPoint y: 195, endPoint x: 582, endPoint y: 7, distance: 340.3
click at [299, 195] on div at bounding box center [266, 193] width 170 height 11
click at [606, 10] on button "Update Order" at bounding box center [608, 8] width 28 height 8
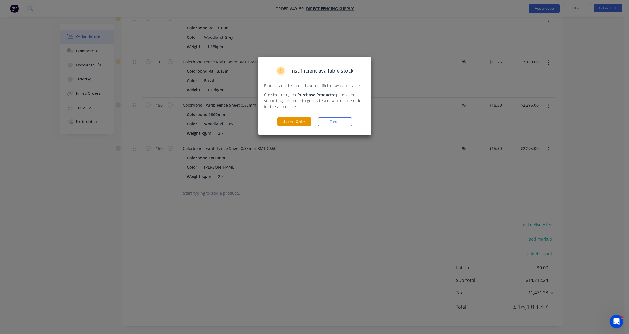
click at [289, 118] on button "Submit Order" at bounding box center [294, 121] width 34 height 8
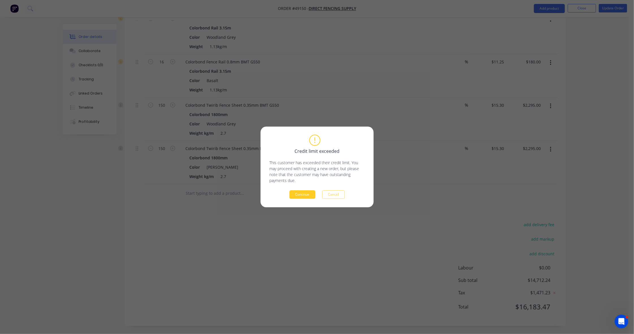
click at [307, 195] on button "Continue" at bounding box center [303, 194] width 26 height 8
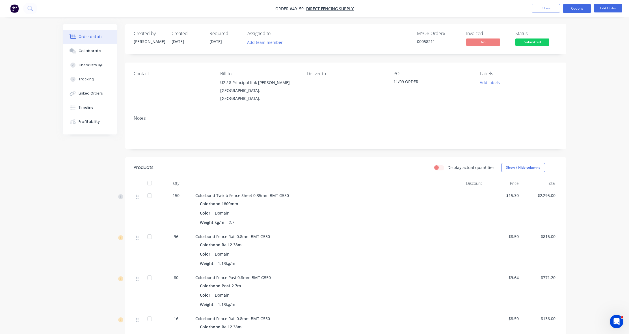
click at [574, 10] on button "Options" at bounding box center [577, 8] width 28 height 9
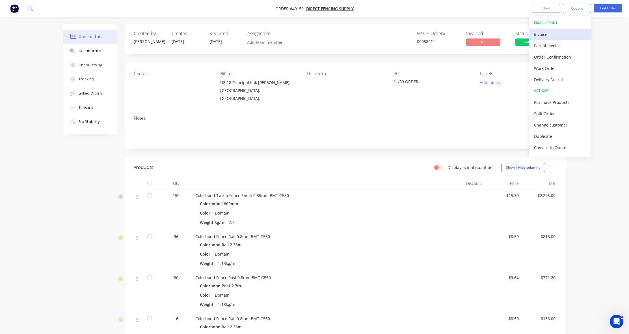
click at [554, 32] on div "Invoice" at bounding box center [560, 34] width 52 height 8
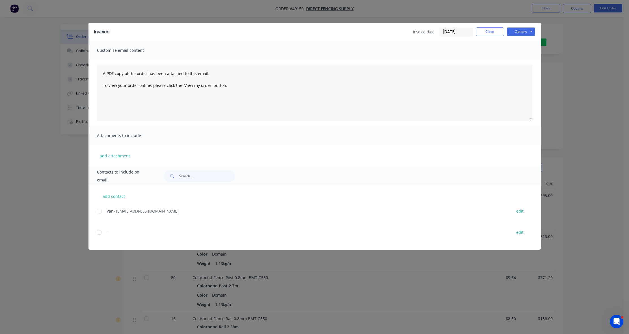
click at [99, 211] on div at bounding box center [99, 210] width 11 height 11
drag, startPoint x: 238, startPoint y: 87, endPoint x: 42, endPoint y: 58, distance: 197.9
click at [42, 58] on div "Invoice Invoice date 11/09/25 Close Options Preview Print Email Customise email…" at bounding box center [314, 167] width 629 height 334
type textarea "Updated invoices. Thanks."
click at [528, 30] on button "Options" at bounding box center [521, 31] width 28 height 8
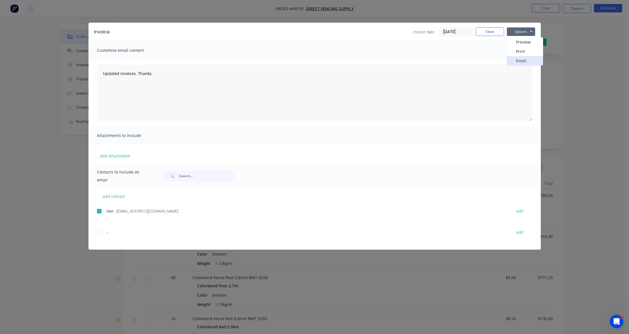
click at [521, 61] on button "Email" at bounding box center [525, 60] width 36 height 9
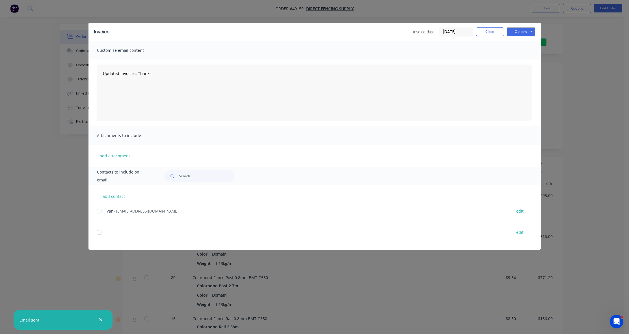
click at [33, 173] on div "Invoice Invoice date 11/09/25 Close Options Preview Print Email Customise email…" at bounding box center [314, 167] width 629 height 334
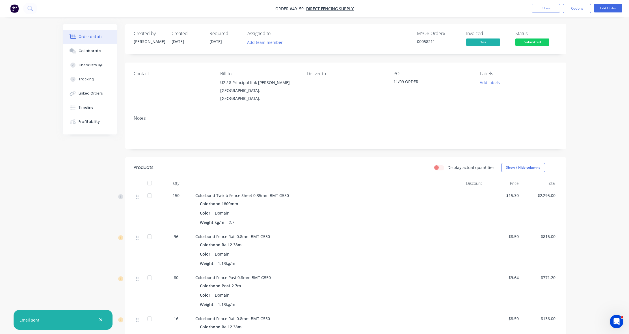
drag, startPoint x: 18, startPoint y: 67, endPoint x: 29, endPoint y: 68, distance: 10.5
click at [542, 7] on button "Close" at bounding box center [546, 8] width 28 height 8
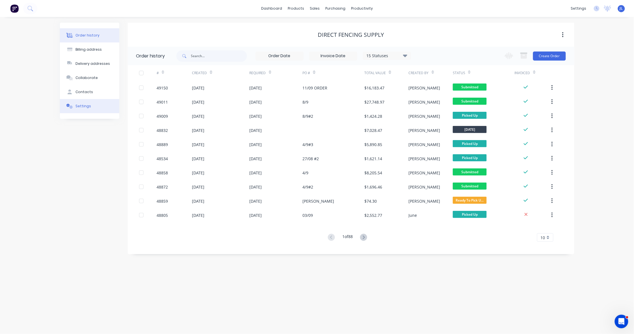
click at [81, 103] on button "Settings" at bounding box center [89, 106] width 59 height 14
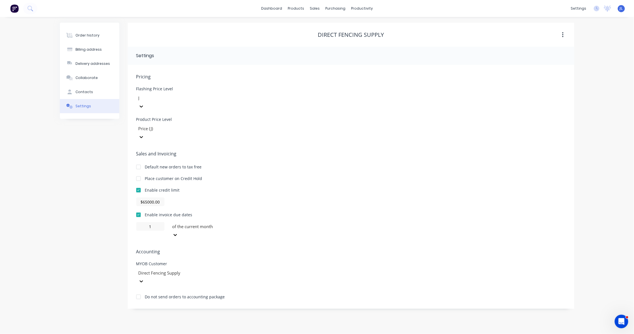
click at [139, 173] on div at bounding box center [138, 178] width 11 height 11
drag, startPoint x: 83, startPoint y: 170, endPoint x: 307, endPoint y: 38, distance: 259.5
click at [84, 168] on div "Order history Billing address Delivery addresses Collaborate Contacts Settings" at bounding box center [89, 166] width 59 height 286
